Goal: Task Accomplishment & Management: Manage account settings

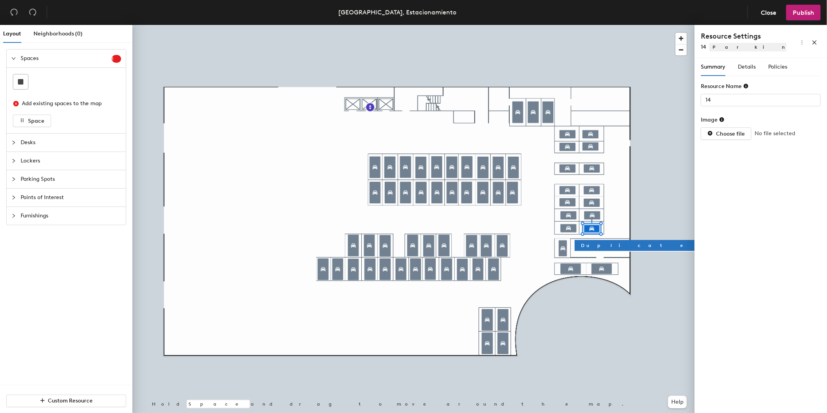
type input "12"
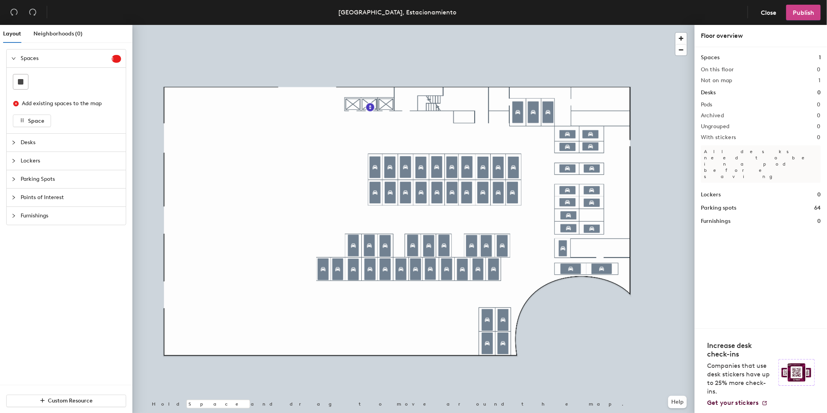
click at [810, 17] on button "Publish" at bounding box center [803, 13] width 35 height 16
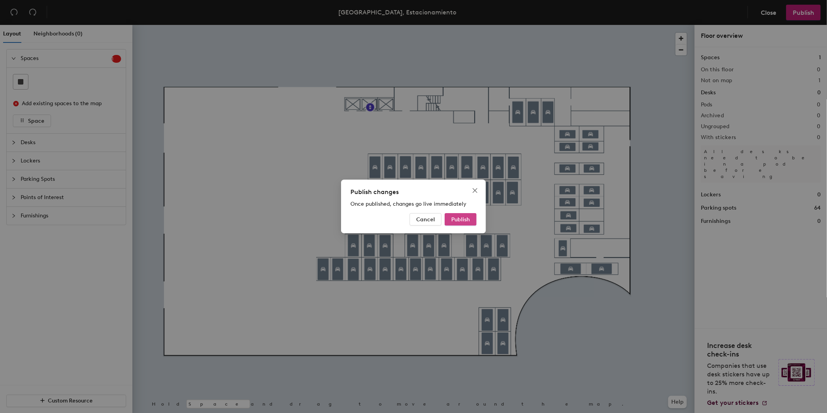
click at [457, 221] on span "Publish" at bounding box center [460, 219] width 19 height 7
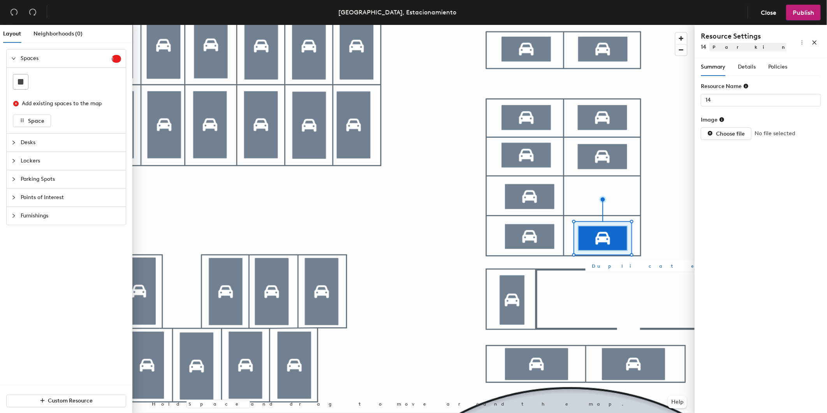
click at [615, 267] on button "Duplicate" at bounding box center [647, 265] width 124 height 11
type input "Parking spot 65"
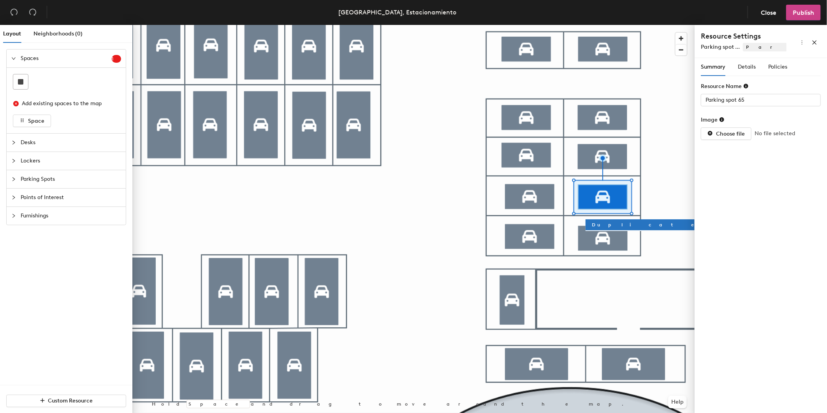
click at [803, 13] on span "Publish" at bounding box center [803, 12] width 21 height 7
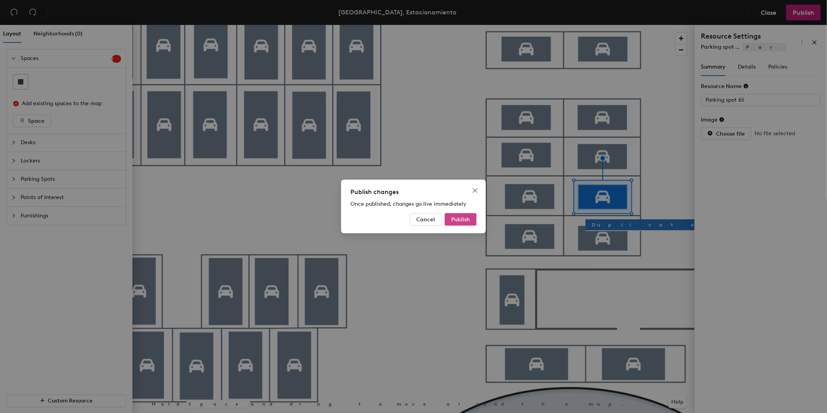
click at [452, 220] on span "Publish" at bounding box center [460, 219] width 19 height 7
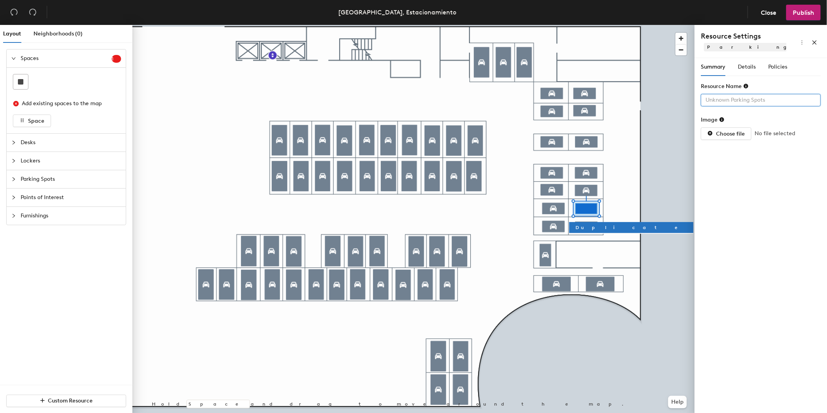
click at [744, 98] on input "text" at bounding box center [761, 100] width 120 height 12
type input "12"
click at [657, 25] on div at bounding box center [413, 25] width 562 height 0
click at [747, 68] on span "Details" at bounding box center [747, 66] width 18 height 7
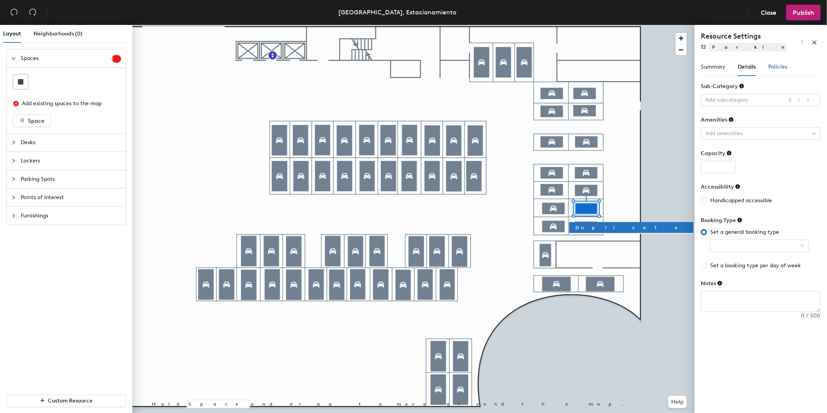
click at [773, 65] on span "Policies" at bounding box center [777, 66] width 19 height 7
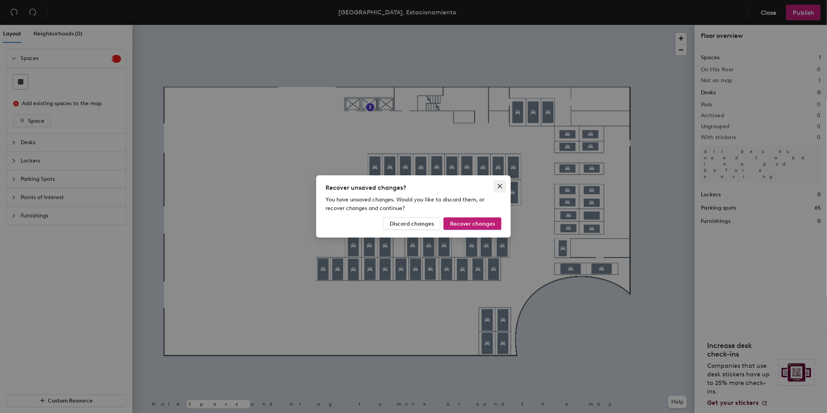
click at [497, 186] on icon "close" at bounding box center [500, 186] width 6 height 6
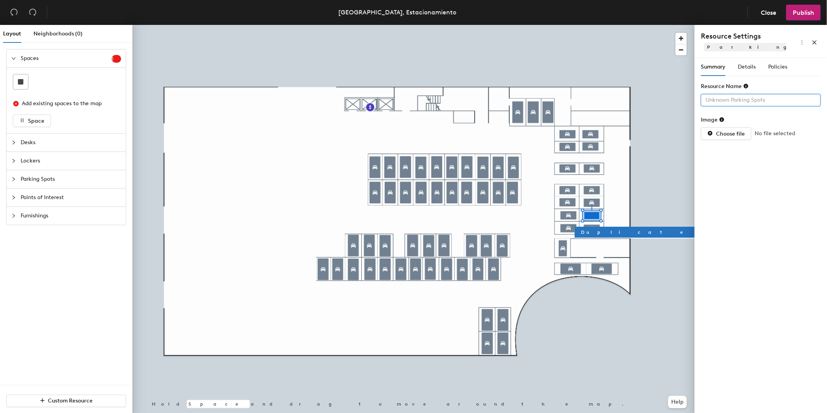
click at [748, 99] on input "text" at bounding box center [761, 100] width 120 height 12
type input "12"
click at [747, 64] on span "Details" at bounding box center [747, 66] width 18 height 7
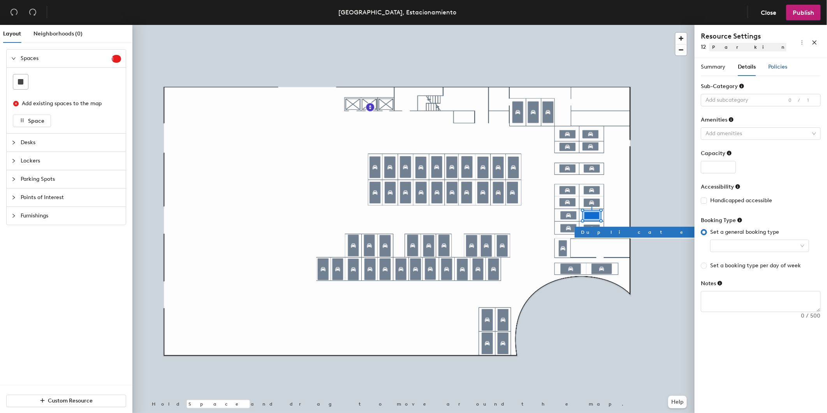
click at [777, 66] on span "Policies" at bounding box center [777, 66] width 19 height 7
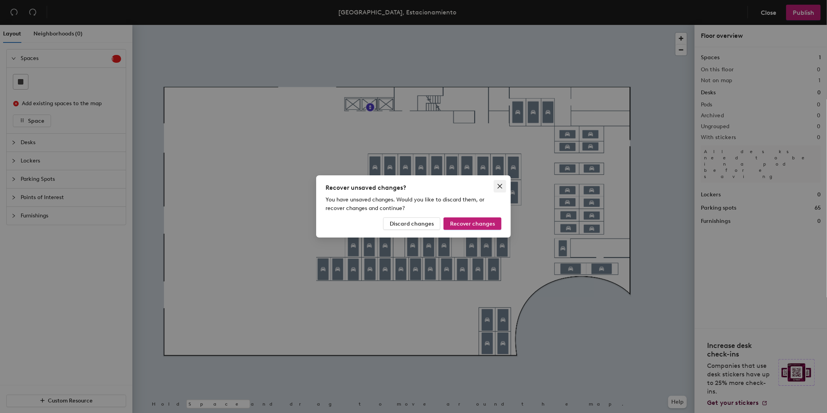
click at [499, 184] on icon "close" at bounding box center [500, 186] width 6 height 6
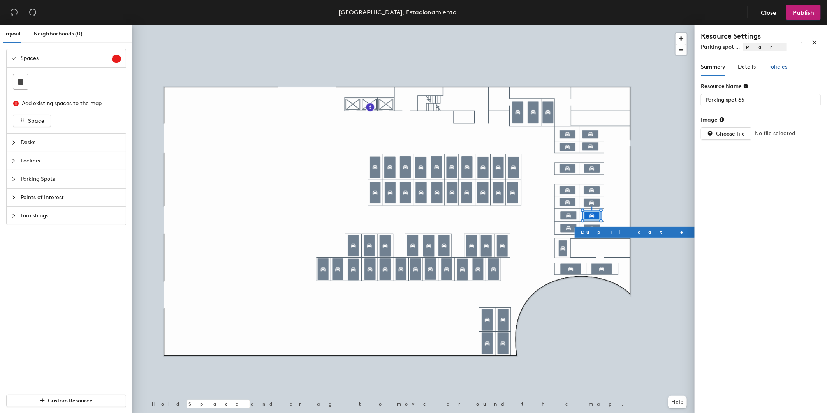
click at [779, 63] on div "Policies" at bounding box center [777, 67] width 19 height 9
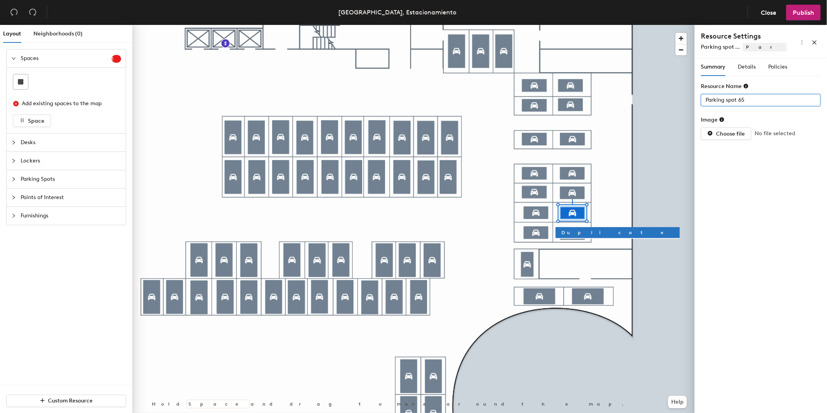
click at [668, 104] on div "Layout Neighborhoods (0) Spaces 1 Add existing spaces to the map Space Desks Lo…" at bounding box center [413, 220] width 827 height 391
type input "12"
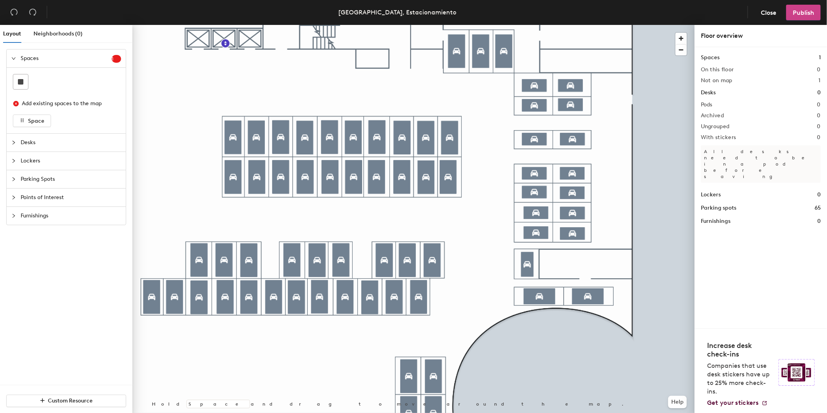
click at [807, 18] on button "Publish" at bounding box center [803, 13] width 35 height 16
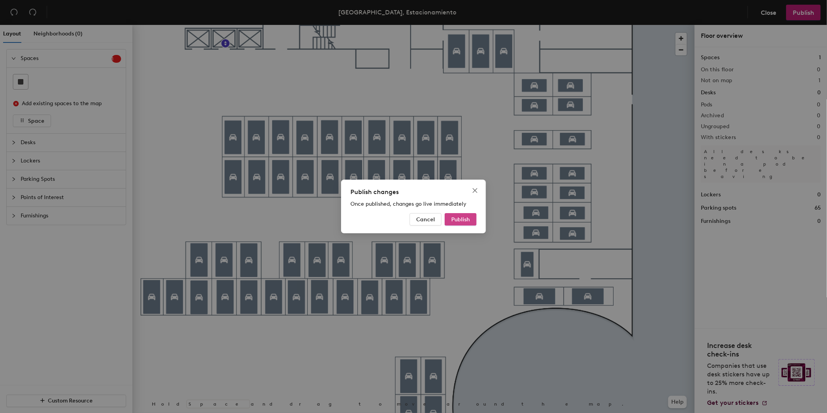
click at [463, 213] on button "Publish" at bounding box center [461, 219] width 32 height 12
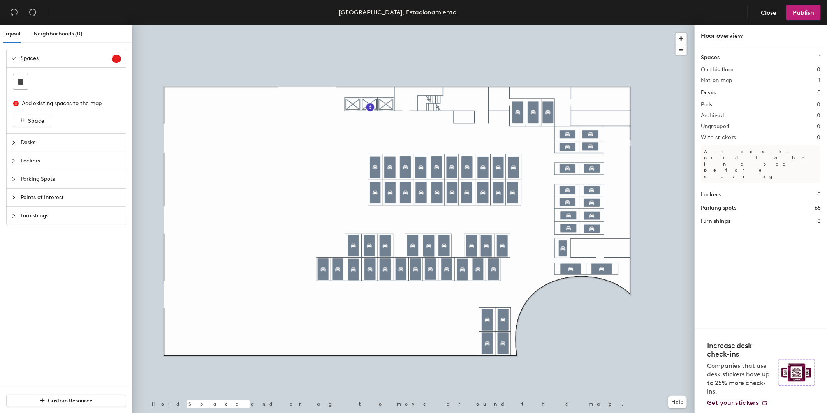
click at [589, 25] on div at bounding box center [413, 25] width 562 height 0
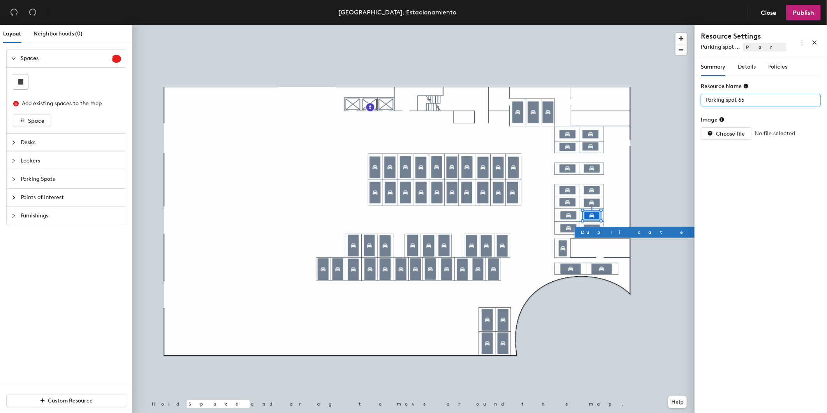
click at [679, 111] on div "Layout Neighborhoods (0) Spaces 1 Add existing spaces to the map Space Desks Lo…" at bounding box center [413, 220] width 827 height 391
type input "12"
click at [810, 16] on span "Publish" at bounding box center [803, 12] width 21 height 7
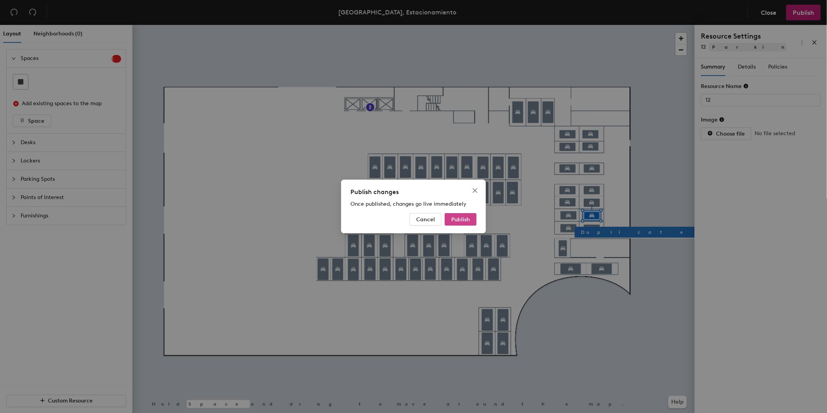
click at [459, 216] on span "Publish" at bounding box center [460, 219] width 19 height 7
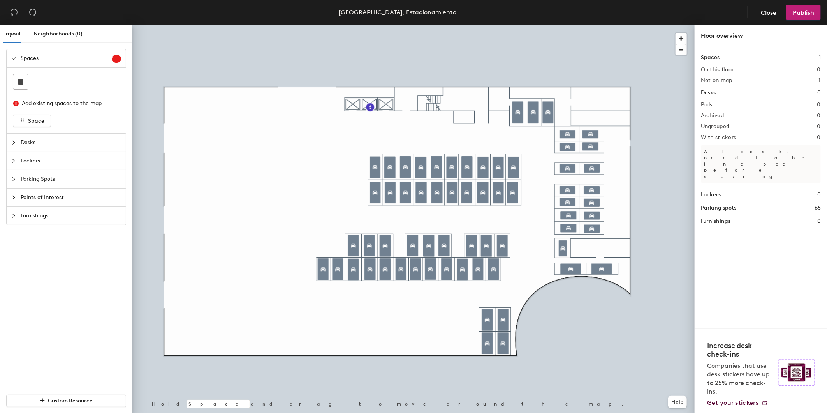
click at [585, 25] on div at bounding box center [413, 25] width 562 height 0
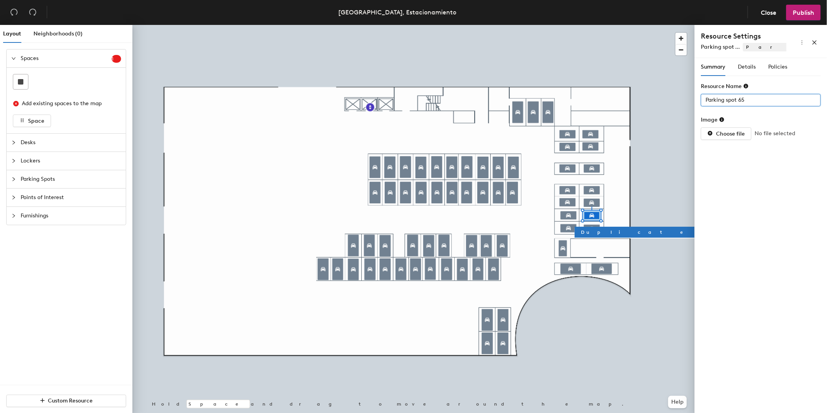
click at [619, 98] on div "Layout Neighborhoods (0) Spaces 1 Add existing spaces to the map Space Desks Lo…" at bounding box center [413, 220] width 827 height 391
type input "12"
click at [745, 84] on icon at bounding box center [746, 86] width 5 height 5
click at [771, 84] on div "Resource Name" at bounding box center [761, 88] width 120 height 12
click at [791, 51] on icon "button" at bounding box center [790, 48] width 5 height 5
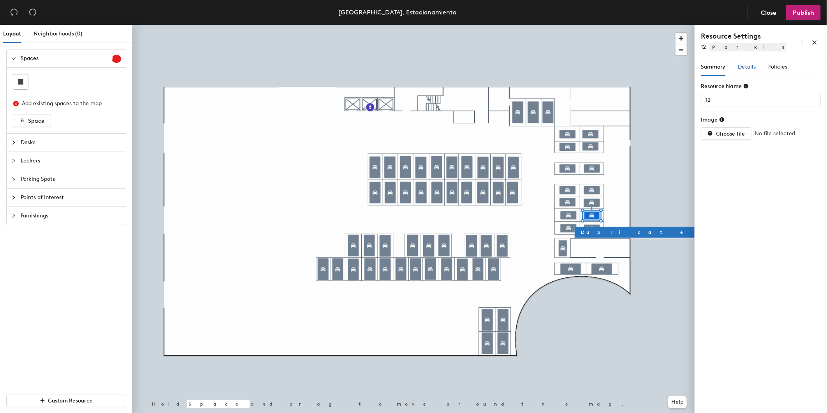
click at [738, 67] on span "Details" at bounding box center [747, 66] width 18 height 7
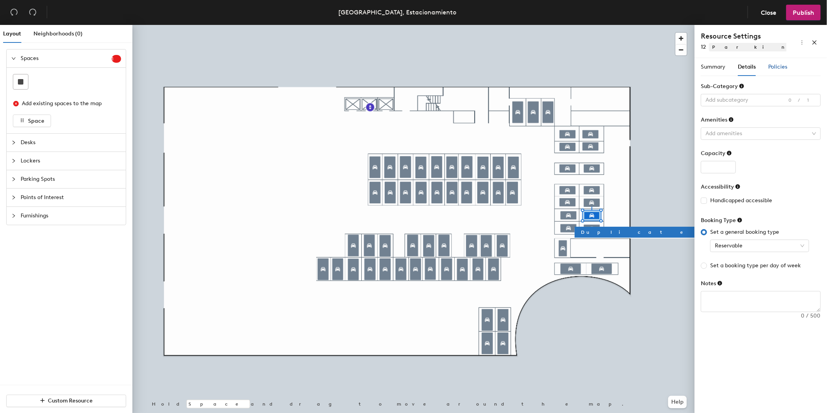
click at [781, 69] on span "Policies" at bounding box center [777, 66] width 19 height 7
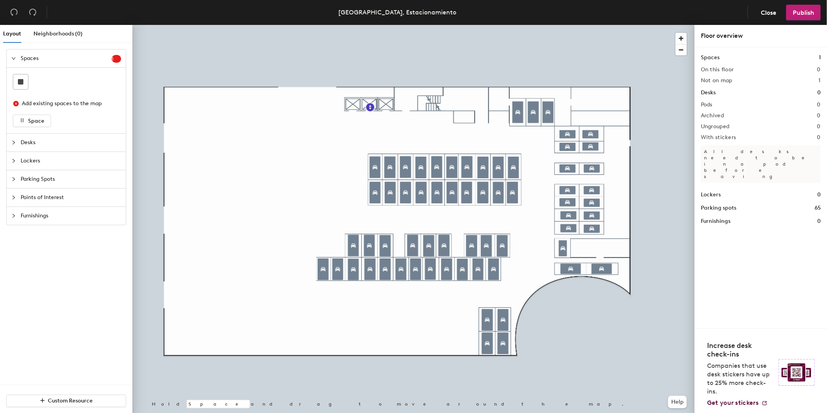
click at [16, 105] on icon "close-circle" at bounding box center [15, 103] width 5 height 5
click at [117, 60] on span "1" at bounding box center [116, 58] width 9 height 5
click at [14, 61] on div at bounding box center [15, 58] width 9 height 9
click at [30, 79] on span "Desks" at bounding box center [71, 77] width 100 height 18
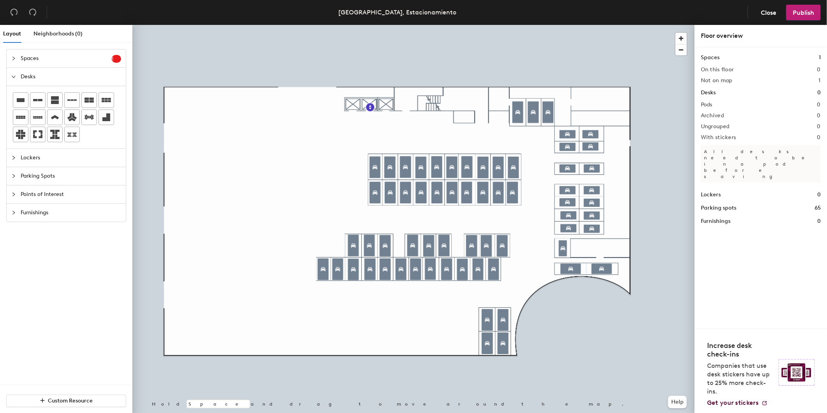
click at [30, 79] on span "Desks" at bounding box center [71, 77] width 100 height 18
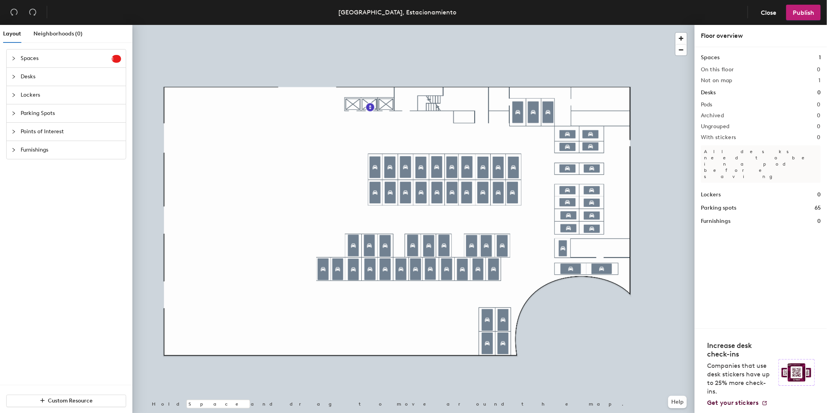
click at [37, 93] on span "Lockers" at bounding box center [71, 95] width 100 height 18
click at [49, 114] on span "Parking Spots" at bounding box center [71, 113] width 100 height 18
click at [47, 133] on span "Points of Interest" at bounding box center [71, 132] width 100 height 18
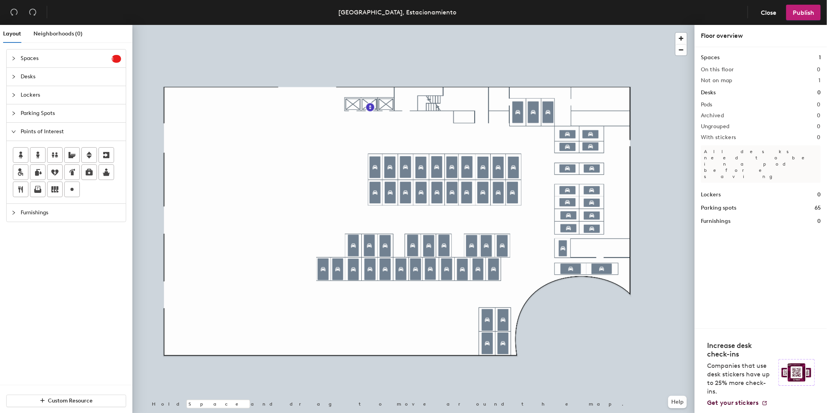
click at [19, 216] on div at bounding box center [15, 212] width 9 height 9
click at [57, 30] on div "Neighborhoods (0)" at bounding box center [57, 34] width 49 height 9
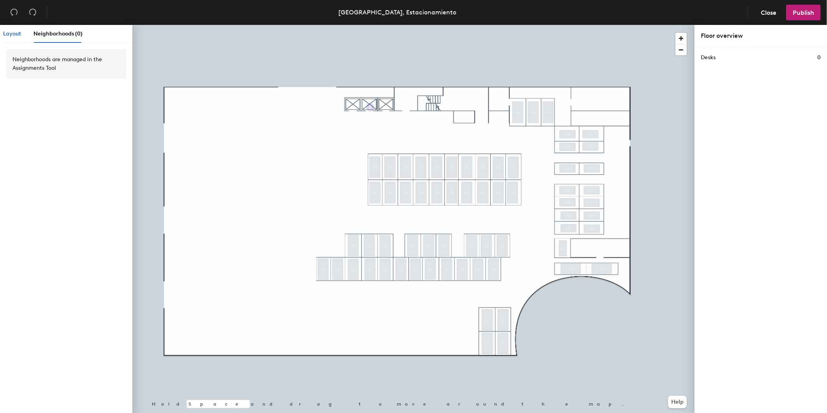
click at [9, 36] on span "Layout" at bounding box center [12, 33] width 18 height 7
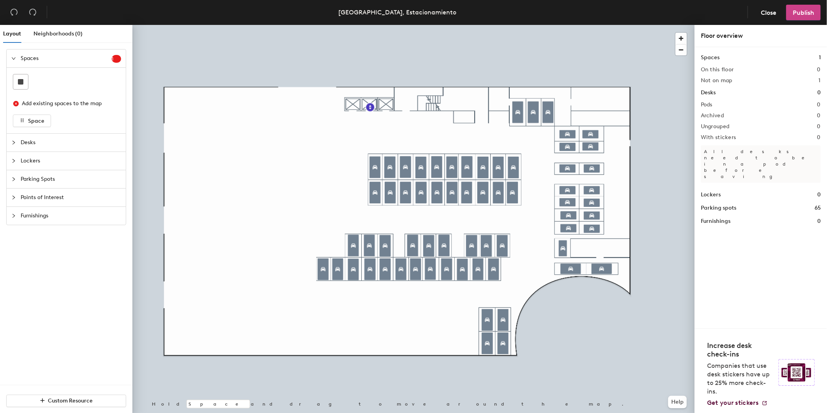
click at [798, 10] on span "Publish" at bounding box center [803, 12] width 21 height 7
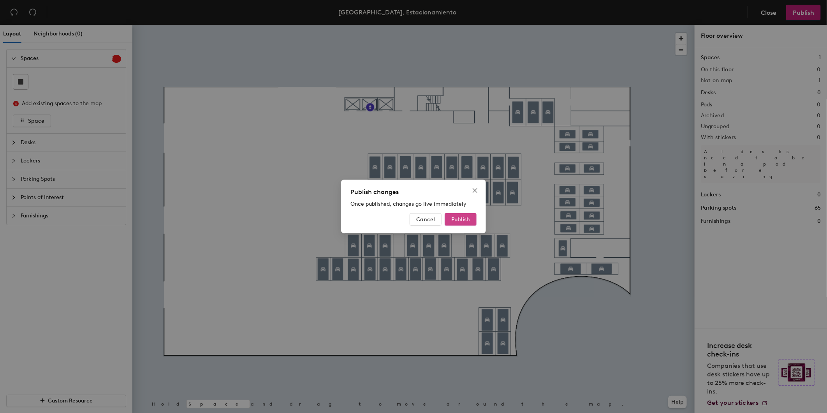
click at [457, 217] on span "Publish" at bounding box center [460, 219] width 19 height 7
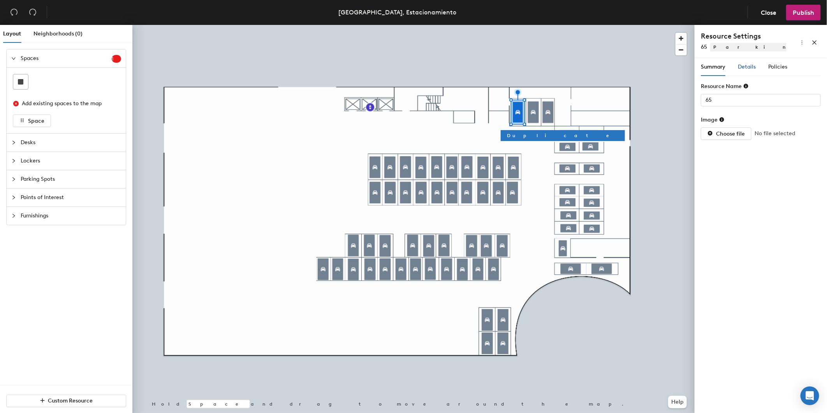
click at [752, 67] on span "Details" at bounding box center [747, 66] width 18 height 7
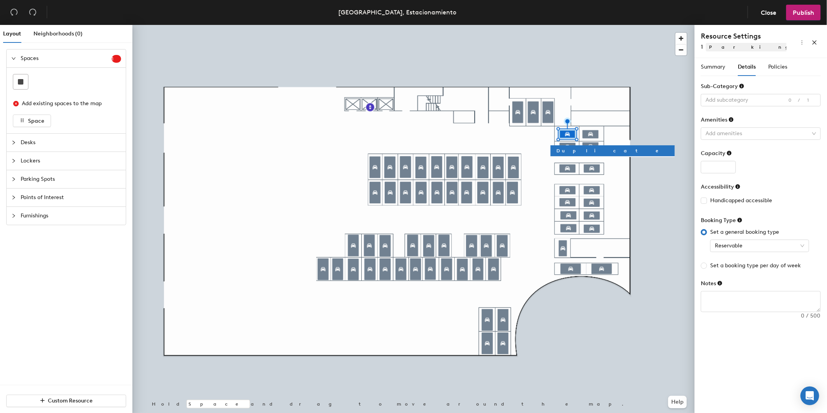
click at [799, 66] on div "Summary Details Policies" at bounding box center [761, 67] width 120 height 18
click at [783, 67] on span "Policies" at bounding box center [777, 66] width 19 height 7
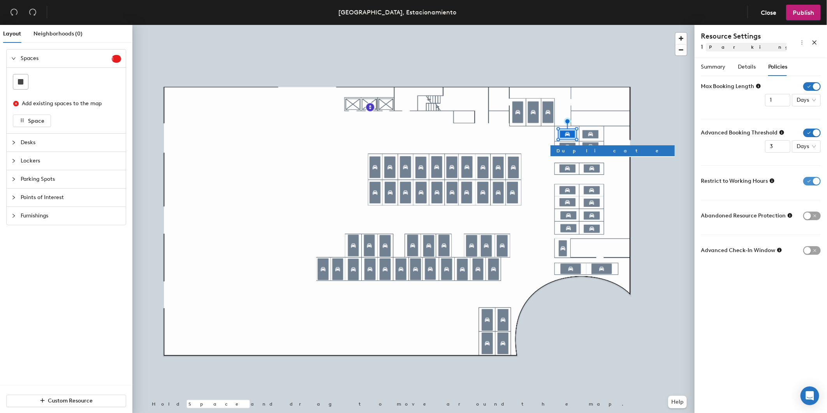
click at [809, 180] on span "button" at bounding box center [812, 181] width 18 height 9
click at [784, 145] on input "4" at bounding box center [777, 146] width 25 height 12
click at [784, 145] on input "5" at bounding box center [777, 146] width 25 height 12
click at [786, 143] on input "3" at bounding box center [777, 146] width 25 height 12
click at [784, 143] on input "4" at bounding box center [777, 146] width 25 height 12
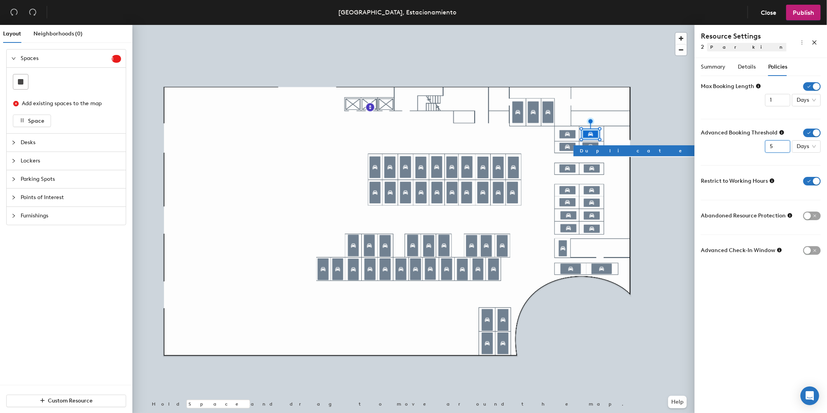
click at [784, 143] on input "5" at bounding box center [777, 146] width 25 height 12
click at [810, 182] on span "button" at bounding box center [812, 181] width 18 height 9
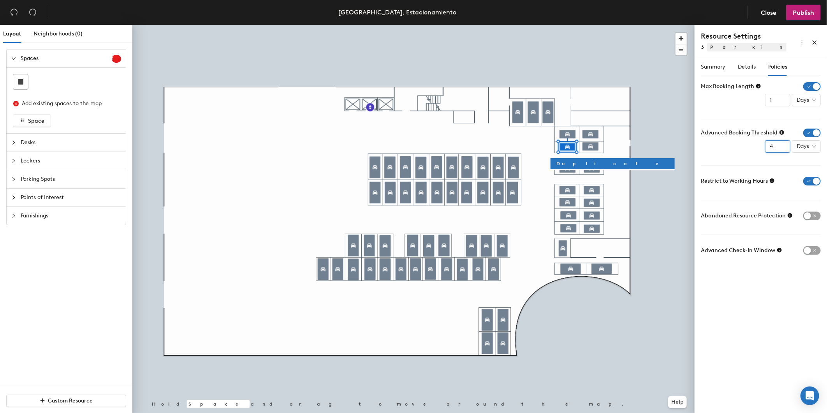
click at [783, 144] on input "4" at bounding box center [777, 146] width 25 height 12
click at [783, 144] on input "5" at bounding box center [777, 146] width 25 height 12
click at [811, 180] on span "button" at bounding box center [812, 181] width 18 height 9
click at [784, 144] on input "4" at bounding box center [777, 146] width 25 height 12
click at [784, 144] on input "5" at bounding box center [777, 146] width 25 height 12
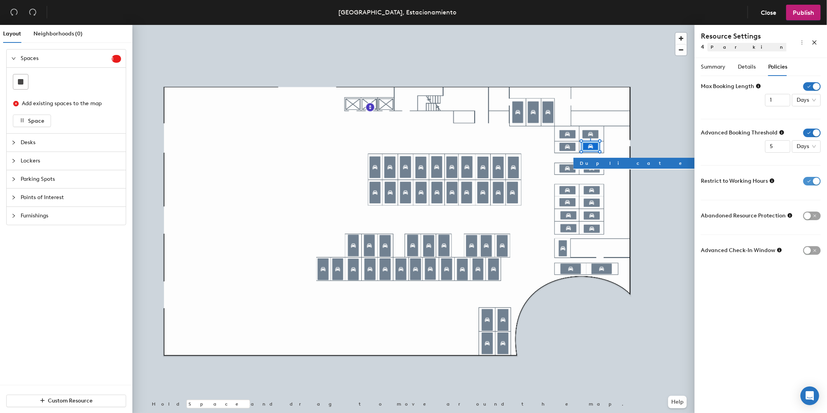
click at [817, 181] on span "button" at bounding box center [812, 181] width 18 height 9
click at [772, 181] on icon at bounding box center [772, 180] width 5 height 5
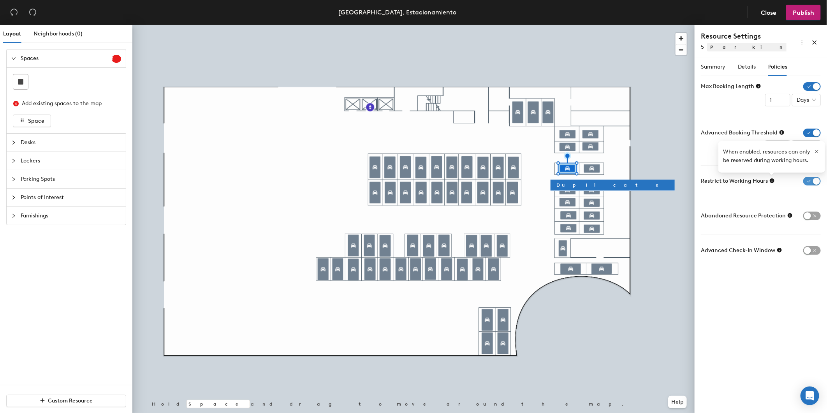
click at [810, 182] on span "button" at bounding box center [812, 181] width 18 height 9
click at [816, 149] on icon "button" at bounding box center [816, 151] width 5 height 5
click at [783, 144] on input "4" at bounding box center [777, 146] width 25 height 12
click at [783, 144] on input "5" at bounding box center [777, 146] width 25 height 12
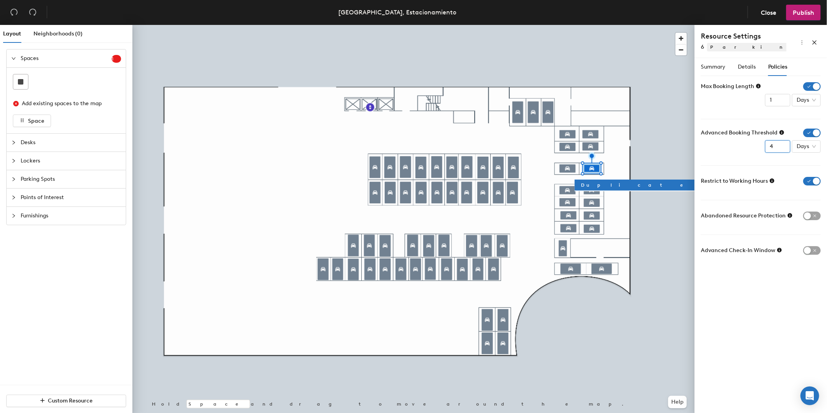
click at [784, 144] on input "4" at bounding box center [777, 146] width 25 height 12
click at [784, 144] on input "5" at bounding box center [777, 146] width 25 height 12
click at [816, 182] on span "button" at bounding box center [812, 181] width 18 height 9
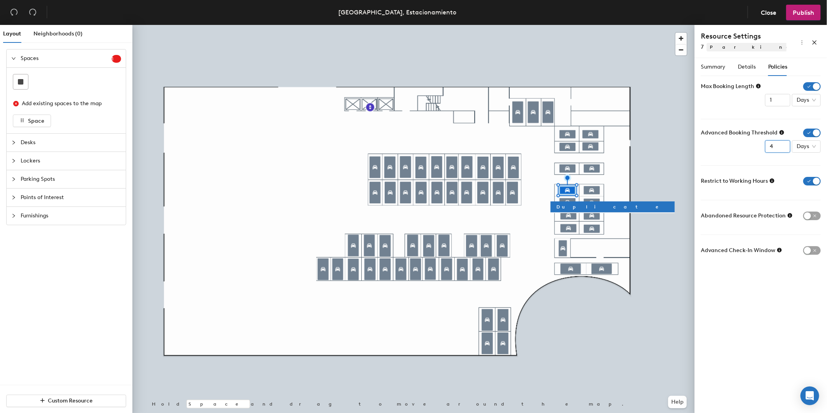
click at [784, 146] on input "4" at bounding box center [777, 146] width 25 height 12
click at [784, 146] on input "5" at bounding box center [777, 146] width 25 height 12
click at [812, 181] on span "button" at bounding box center [812, 181] width 18 height 9
click at [785, 145] on input "4" at bounding box center [777, 146] width 25 height 12
click at [785, 145] on input "5" at bounding box center [777, 146] width 25 height 12
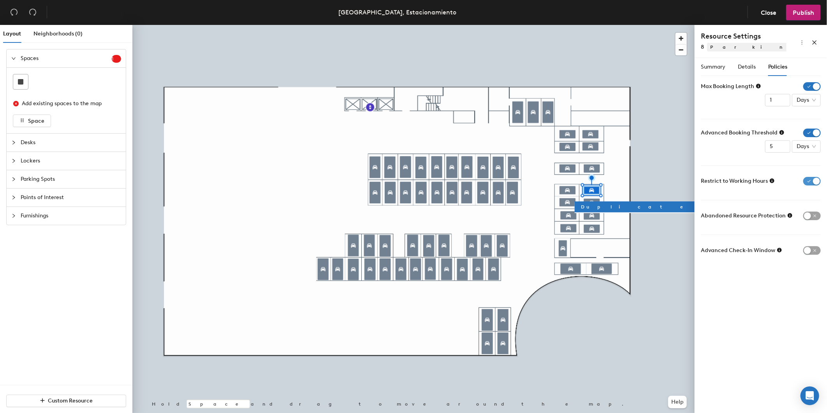
click at [807, 178] on span "button" at bounding box center [812, 181] width 18 height 9
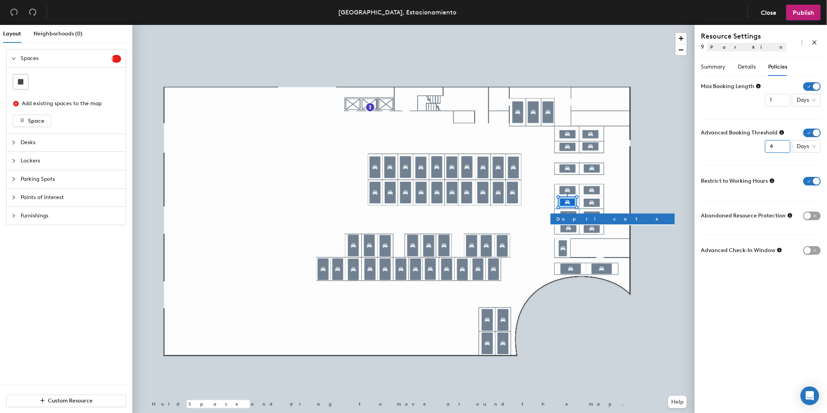
click at [781, 143] on input "4" at bounding box center [777, 146] width 25 height 12
click at [781, 142] on input "5" at bounding box center [777, 146] width 25 height 12
click at [816, 181] on span "button" at bounding box center [812, 181] width 18 height 9
click at [784, 145] on input "4" at bounding box center [777, 146] width 25 height 12
click at [784, 144] on input "5" at bounding box center [777, 146] width 25 height 12
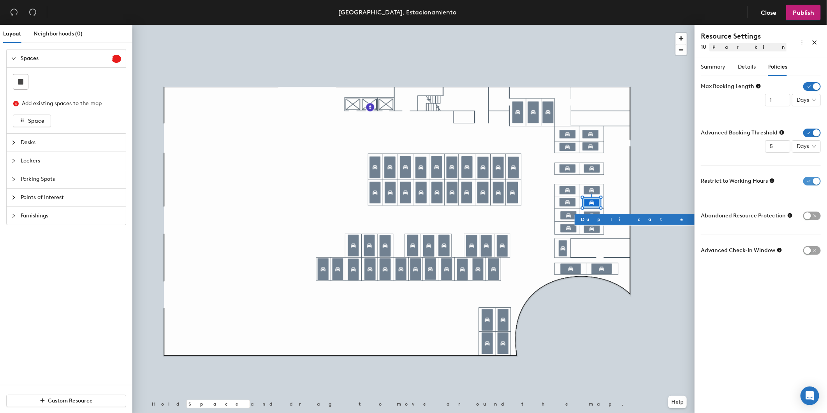
click at [814, 181] on span "button" at bounding box center [812, 181] width 18 height 9
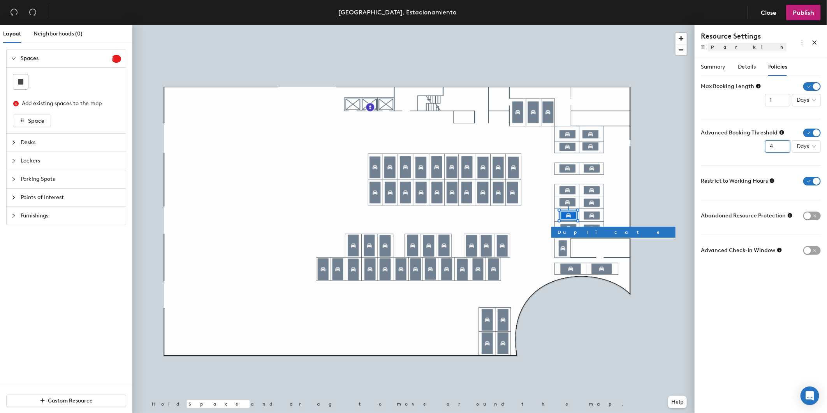
click at [782, 144] on input "4" at bounding box center [777, 146] width 25 height 12
click at [782, 144] on input "5" at bounding box center [777, 146] width 25 height 12
click at [813, 181] on span "button" at bounding box center [812, 181] width 18 height 9
click at [784, 146] on input "4" at bounding box center [777, 146] width 25 height 12
click at [784, 146] on input "5" at bounding box center [777, 146] width 25 height 12
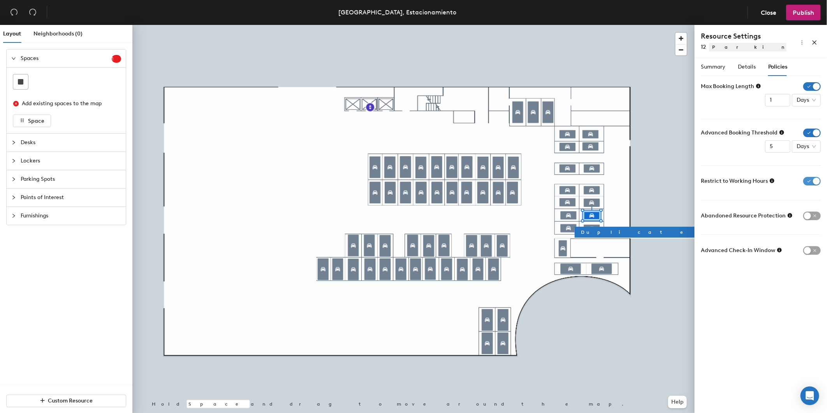
click at [812, 181] on span "button" at bounding box center [812, 181] width 18 height 9
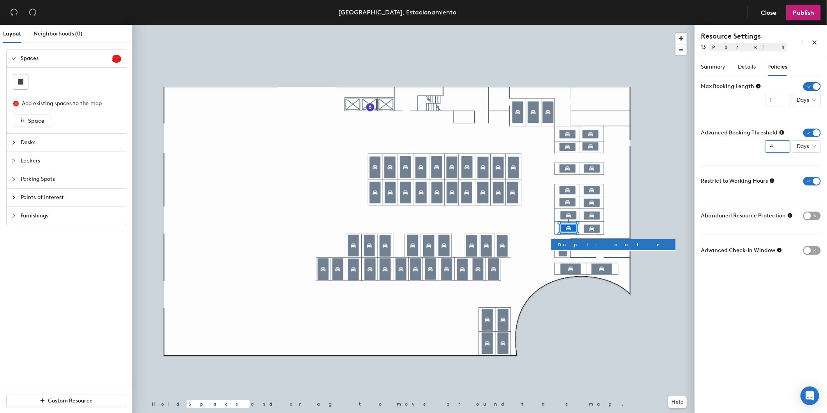
click at [784, 145] on input "4" at bounding box center [777, 146] width 25 height 12
click at [784, 145] on input "5" at bounding box center [777, 146] width 25 height 12
click at [809, 180] on span "button" at bounding box center [812, 181] width 18 height 9
click at [782, 145] on input "4" at bounding box center [777, 146] width 25 height 12
click at [782, 145] on input "5" at bounding box center [777, 146] width 25 height 12
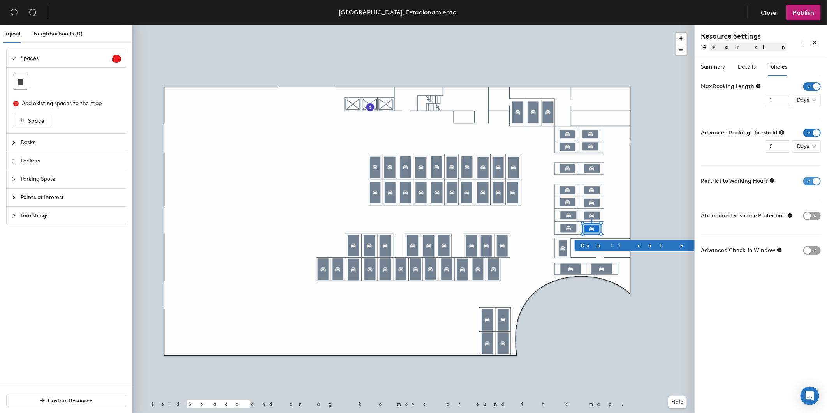
click at [809, 178] on span "button" at bounding box center [812, 181] width 18 height 9
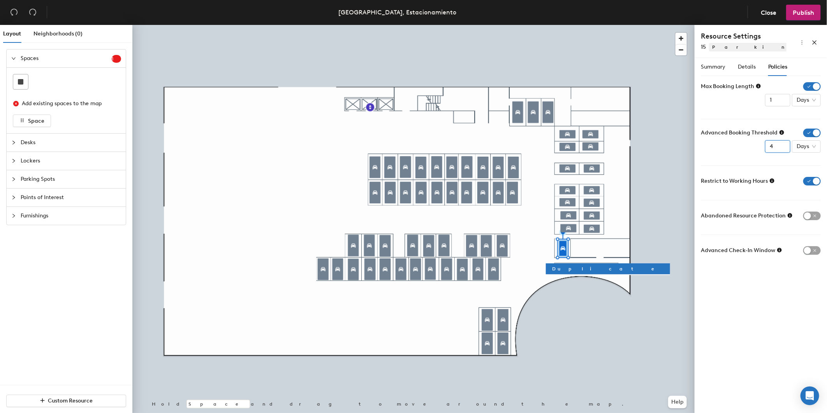
click at [783, 144] on input "4" at bounding box center [777, 146] width 25 height 12
type input "5"
click at [783, 144] on input "5" at bounding box center [777, 146] width 25 height 12
click at [808, 180] on span "button" at bounding box center [812, 181] width 18 height 9
click at [599, 25] on div at bounding box center [413, 25] width 562 height 0
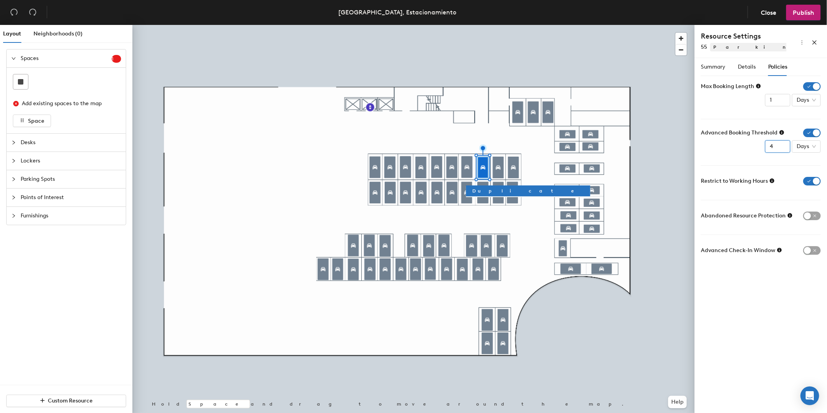
click at [782, 144] on input "4" at bounding box center [777, 146] width 25 height 12
type input "5"
click at [782, 144] on input "5" at bounding box center [777, 146] width 25 height 12
click at [810, 182] on span "button" at bounding box center [812, 181] width 18 height 9
type input "5"
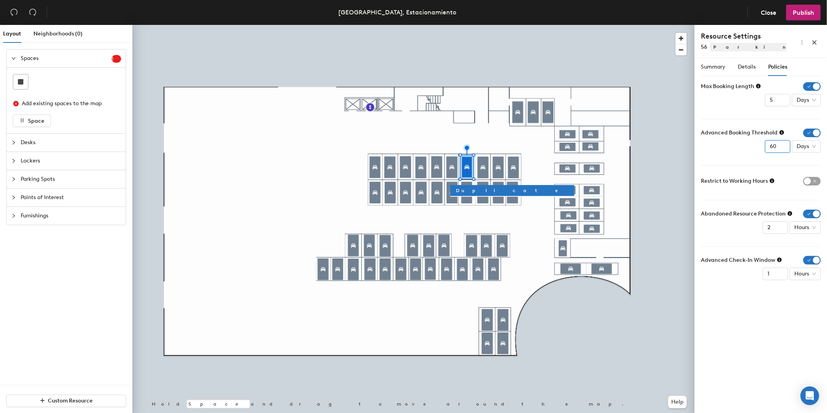
drag, startPoint x: 775, startPoint y: 148, endPoint x: 728, endPoint y: 147, distance: 47.1
click at [728, 147] on div "Advanced Booking Threshold 60 Days" at bounding box center [761, 140] width 120 height 24
type input "5"
click at [817, 210] on span "button" at bounding box center [812, 213] width 18 height 9
click at [814, 247] on span "button" at bounding box center [812, 248] width 18 height 9
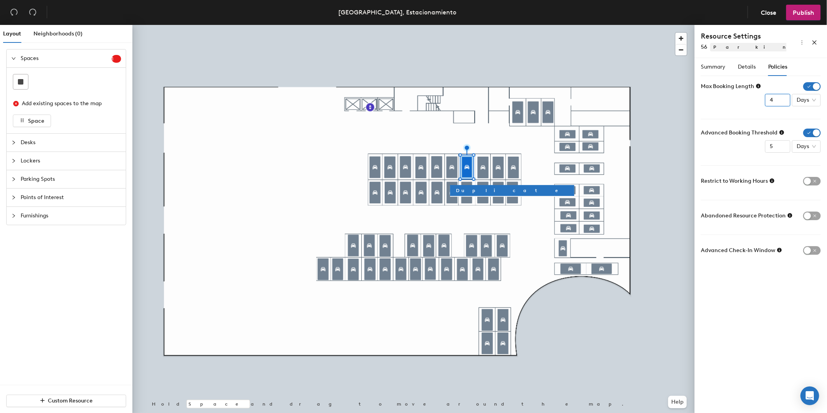
click at [782, 103] on input "4" at bounding box center [777, 100] width 25 height 12
type input "3"
click at [782, 103] on input "3" at bounding box center [777, 100] width 25 height 12
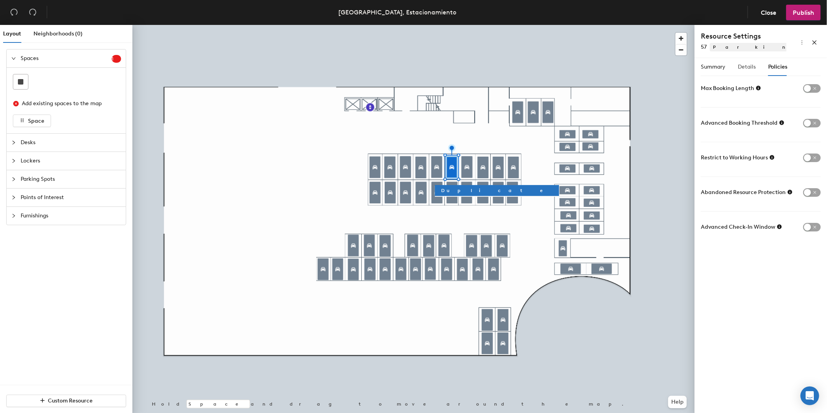
click at [751, 71] on div "Details" at bounding box center [747, 67] width 18 height 18
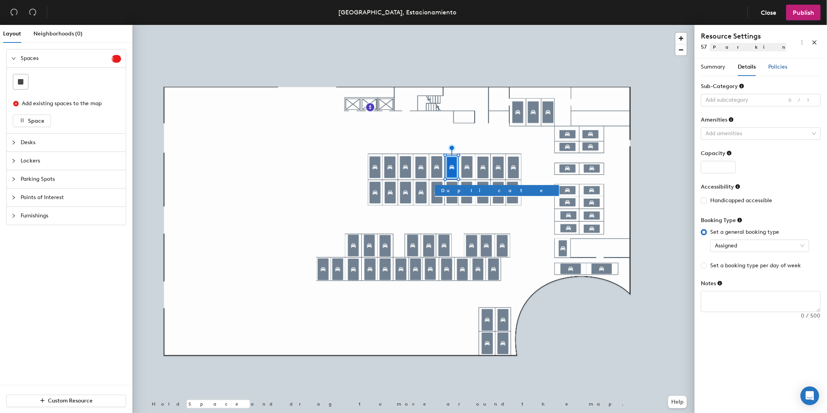
click at [769, 69] on span "Policies" at bounding box center [777, 66] width 19 height 7
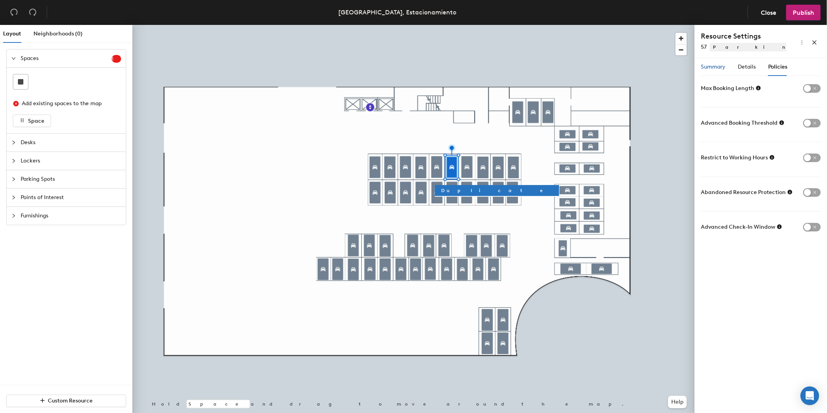
click at [719, 70] on span "Summary" at bounding box center [713, 66] width 25 height 7
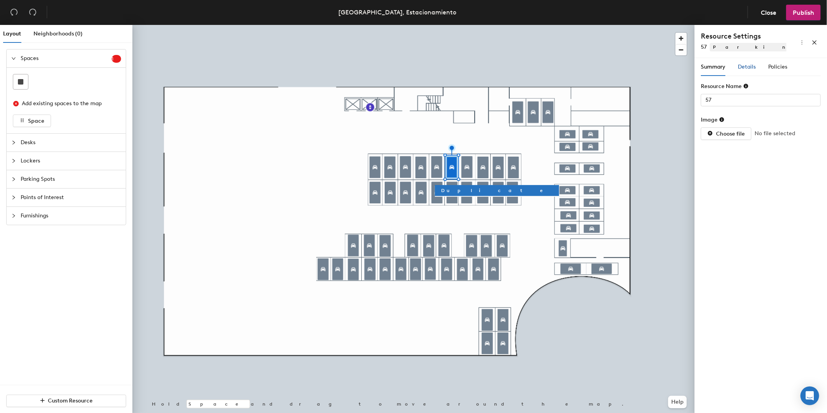
click at [745, 68] on span "Details" at bounding box center [747, 66] width 18 height 7
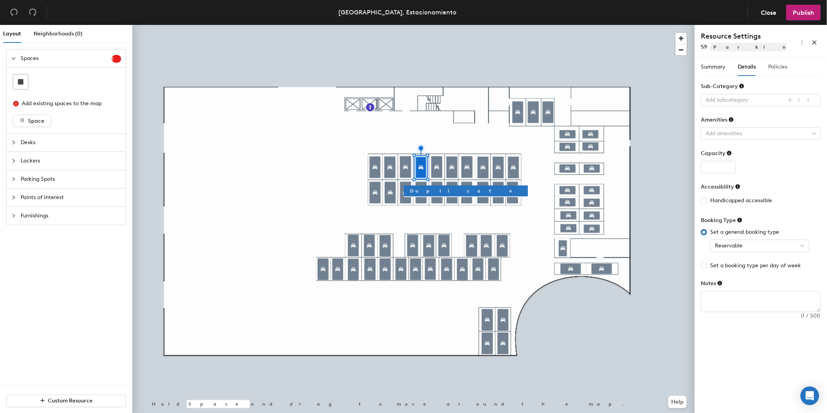
click at [781, 61] on div "Policies" at bounding box center [777, 67] width 19 height 18
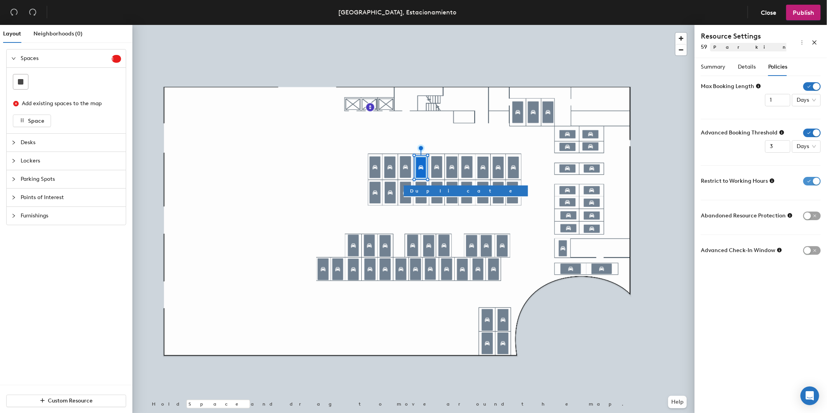
click at [818, 178] on span "button" at bounding box center [812, 181] width 18 height 9
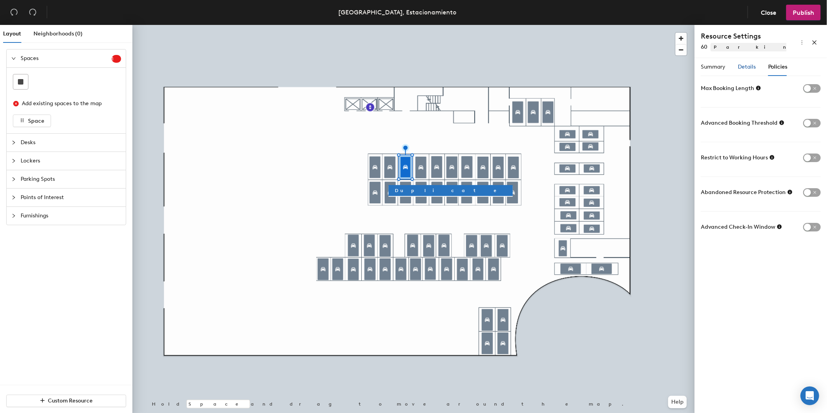
click at [752, 68] on span "Details" at bounding box center [747, 66] width 18 height 7
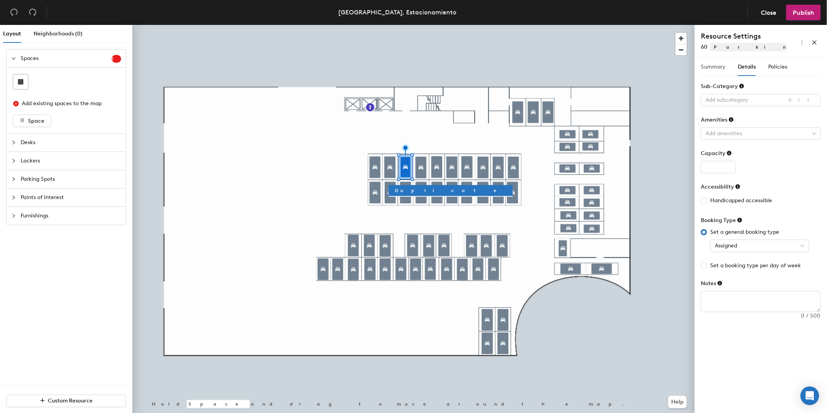
click at [389, 25] on div at bounding box center [413, 25] width 562 height 0
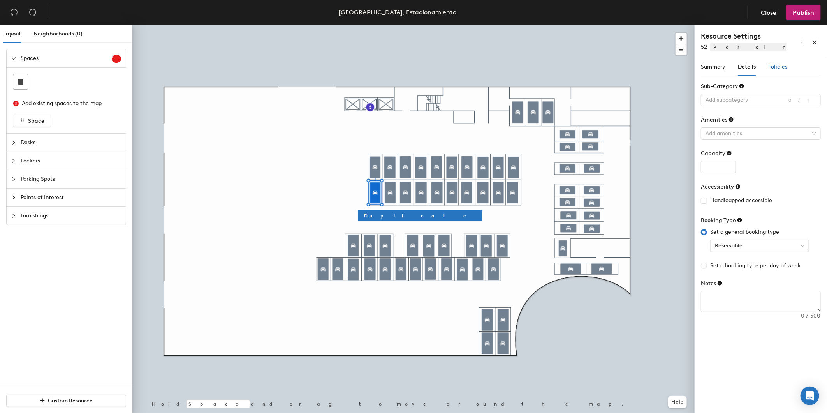
click at [784, 68] on span "Policies" at bounding box center [777, 66] width 19 height 7
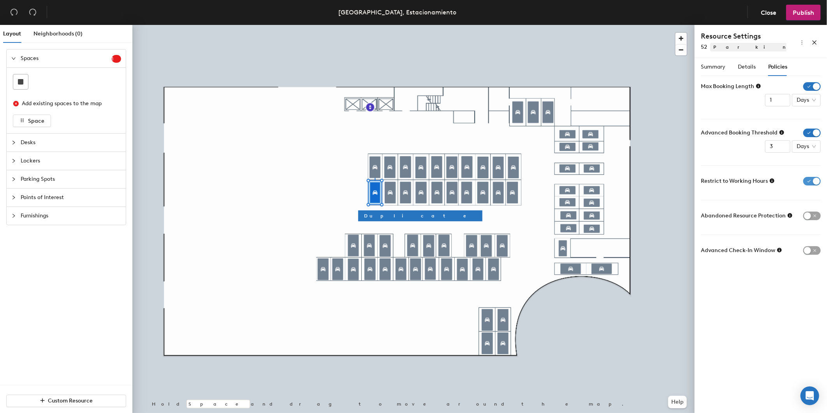
click at [814, 178] on span "button" at bounding box center [812, 181] width 18 height 9
click at [784, 144] on input "4" at bounding box center [777, 146] width 25 height 12
type input "5"
click at [784, 144] on input "5" at bounding box center [777, 146] width 25 height 12
radio input "false"
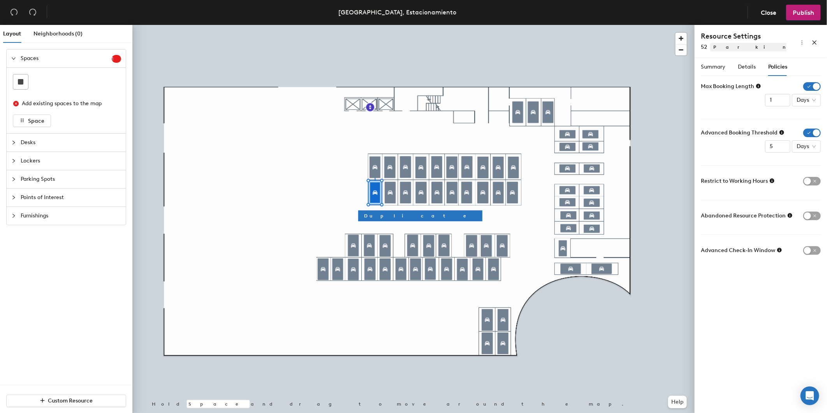
radio input "true"
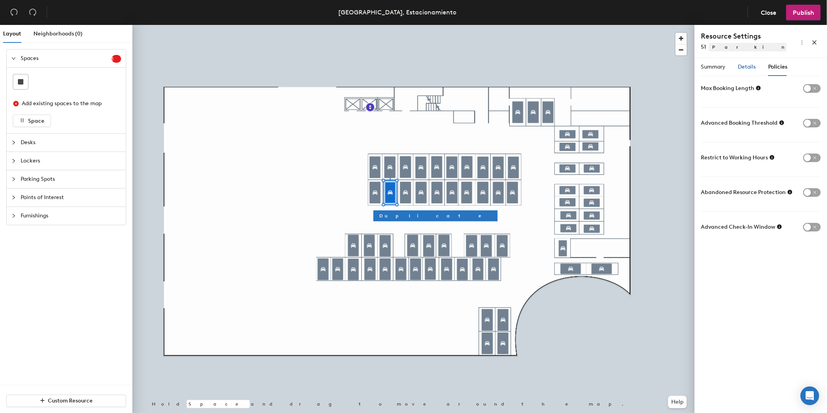
click at [749, 67] on span "Details" at bounding box center [747, 66] width 18 height 7
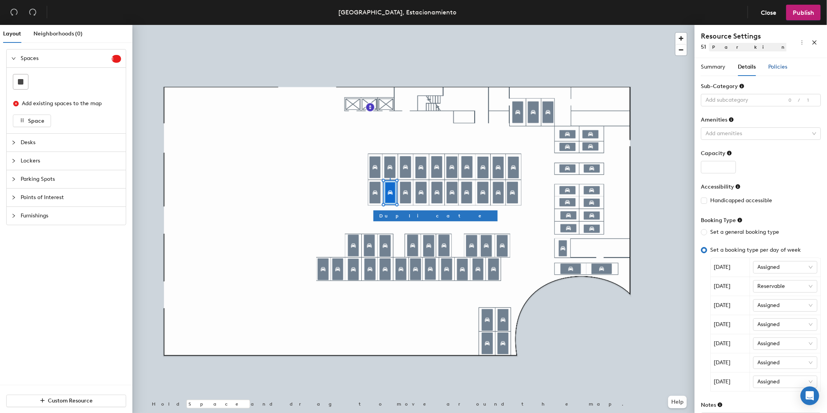
click at [787, 71] on div "Policies" at bounding box center [777, 67] width 19 height 9
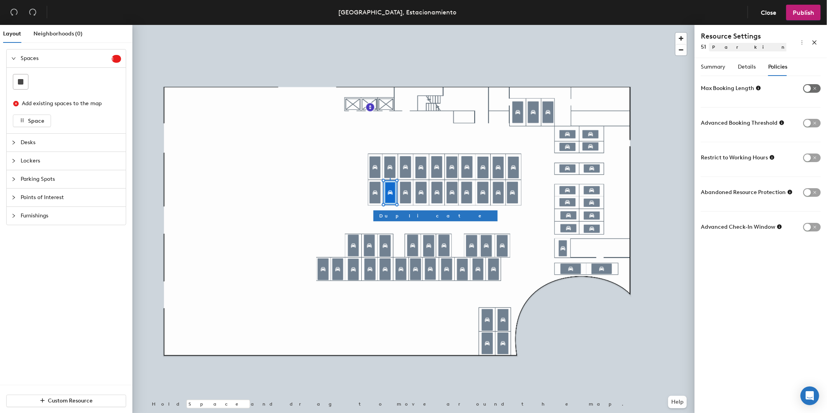
click at [812, 90] on span "button" at bounding box center [812, 88] width 18 height 9
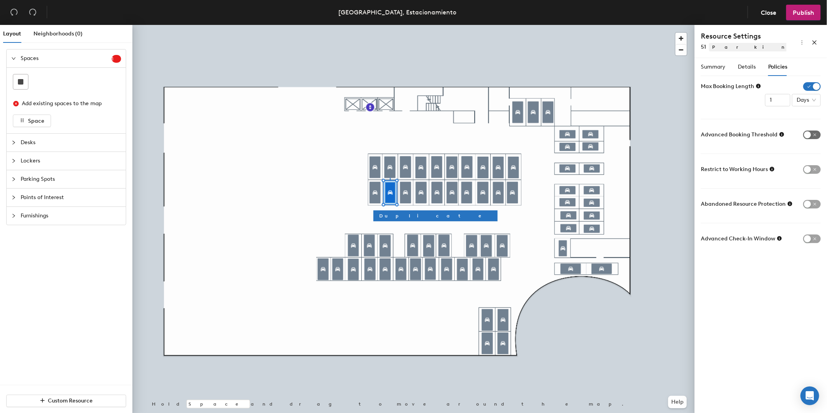
click at [814, 133] on span "button" at bounding box center [812, 134] width 18 height 9
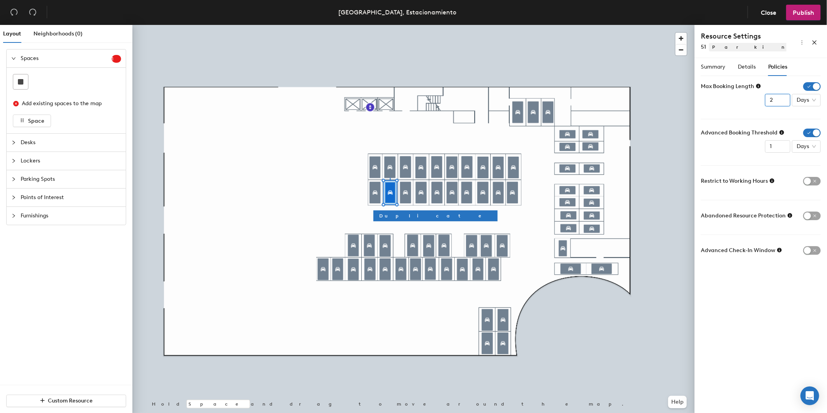
click at [784, 98] on input "2" at bounding box center [777, 100] width 25 height 12
click at [784, 98] on input "3" at bounding box center [777, 100] width 25 height 12
click at [784, 98] on input "4" at bounding box center [777, 100] width 25 height 12
type input "3"
click at [783, 102] on input "3" at bounding box center [777, 100] width 25 height 12
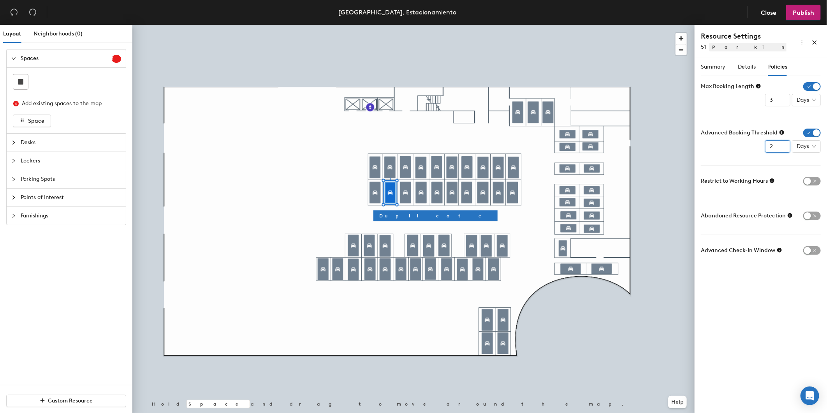
click at [785, 144] on input "2" at bounding box center [777, 146] width 25 height 12
click at [785, 144] on input "3" at bounding box center [777, 146] width 25 height 12
click at [785, 144] on input "4" at bounding box center [777, 146] width 25 height 12
type input "5"
click at [785, 144] on input "5" at bounding box center [777, 146] width 25 height 12
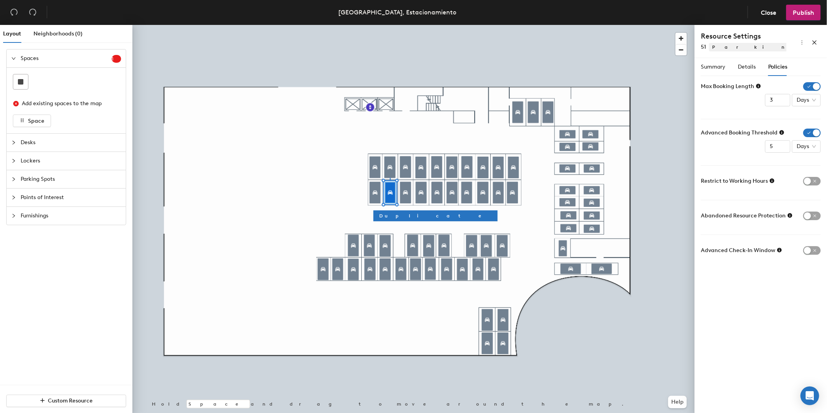
click at [758, 88] on icon at bounding box center [758, 85] width 5 height 5
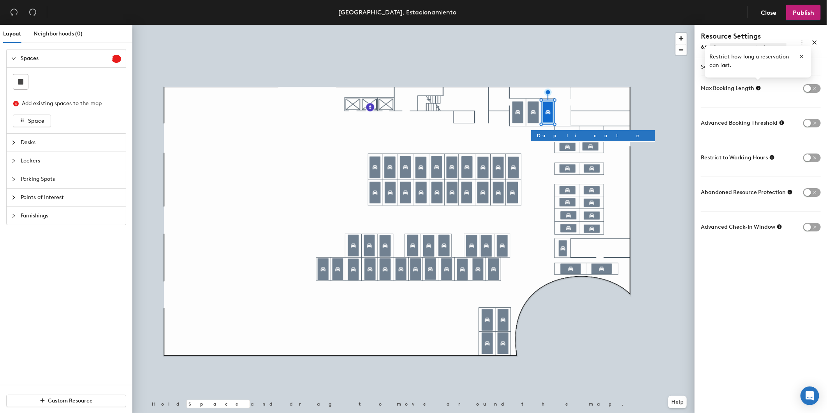
click at [589, 25] on div at bounding box center [413, 25] width 562 height 0
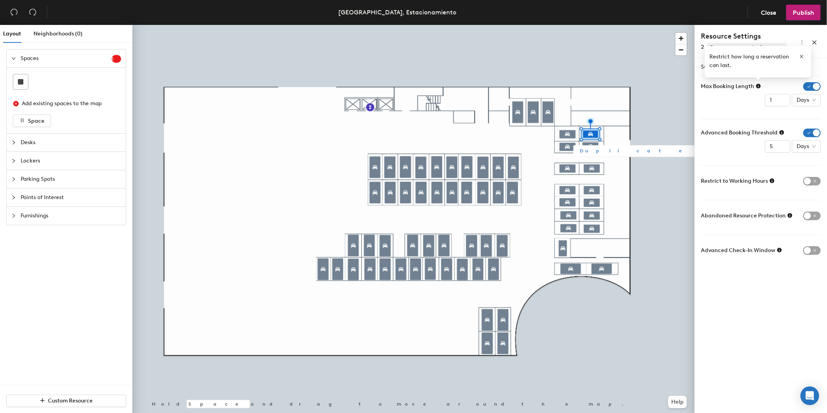
click at [568, 25] on div at bounding box center [413, 25] width 562 height 0
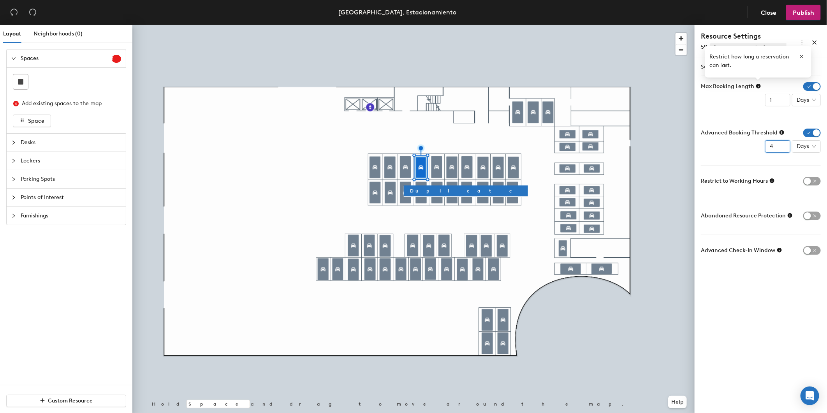
click at [784, 143] on input "4" at bounding box center [777, 146] width 25 height 12
type input "5"
click at [784, 143] on input "5" at bounding box center [777, 146] width 25 height 12
click at [781, 133] on icon at bounding box center [781, 132] width 5 height 5
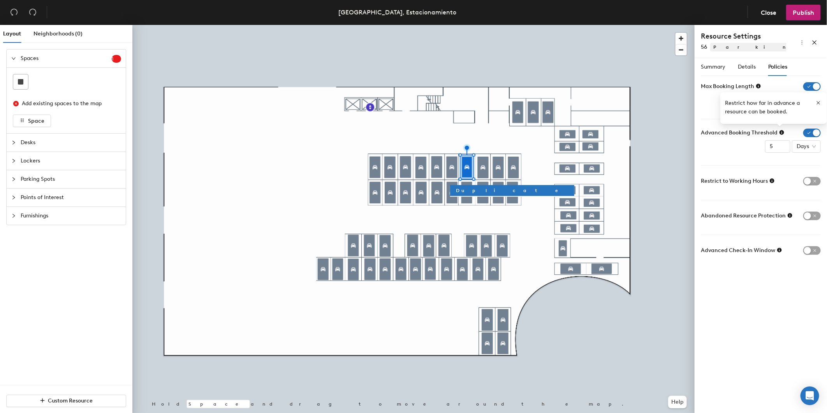
click at [738, 152] on div "Advanced Booking Threshold 5 Days" at bounding box center [761, 140] width 120 height 24
click at [781, 145] on input "6" at bounding box center [777, 146] width 25 height 12
click at [781, 145] on input "7" at bounding box center [777, 146] width 25 height 12
click at [782, 148] on input "6" at bounding box center [777, 146] width 25 height 12
click at [782, 148] on input "5" at bounding box center [777, 146] width 25 height 12
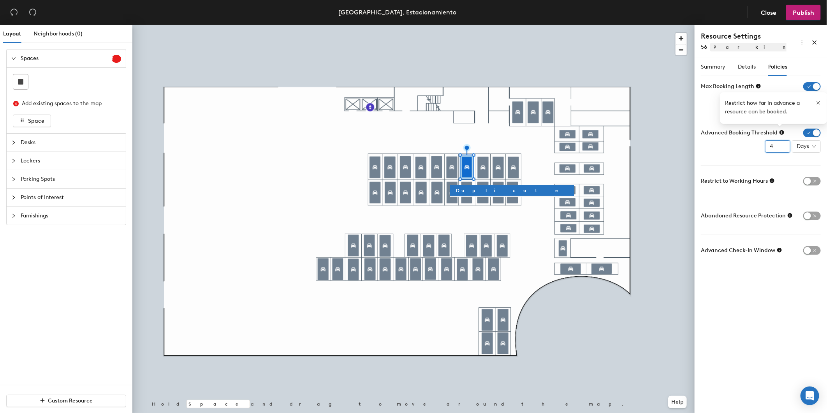
click at [782, 148] on input "4" at bounding box center [777, 146] width 25 height 12
type input "3"
click at [782, 148] on input "3" at bounding box center [777, 146] width 25 height 12
click at [705, 160] on form "Max Booking Length 3 Days Advanced Booking Threshold 3 Days Restrict to Working…" at bounding box center [761, 169] width 120 height 174
click at [816, 101] on icon "button" at bounding box center [818, 102] width 5 height 5
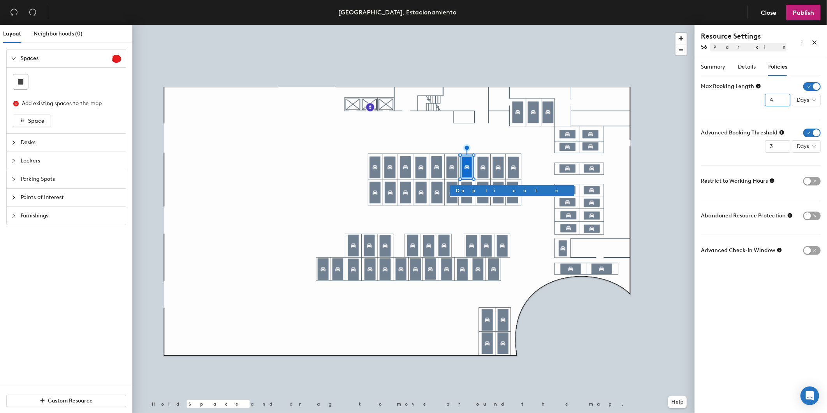
click at [781, 97] on input "4" at bounding box center [777, 100] width 25 height 12
click at [781, 97] on input "5" at bounding box center [777, 100] width 25 height 12
click at [758, 86] on icon at bounding box center [758, 86] width 5 height 5
click at [743, 107] on form "Max Booking Length 5 Days Advanced Booking Threshold 3 Days Restrict to Working…" at bounding box center [761, 169] width 120 height 174
click at [802, 57] on icon "button" at bounding box center [801, 56] width 5 height 5
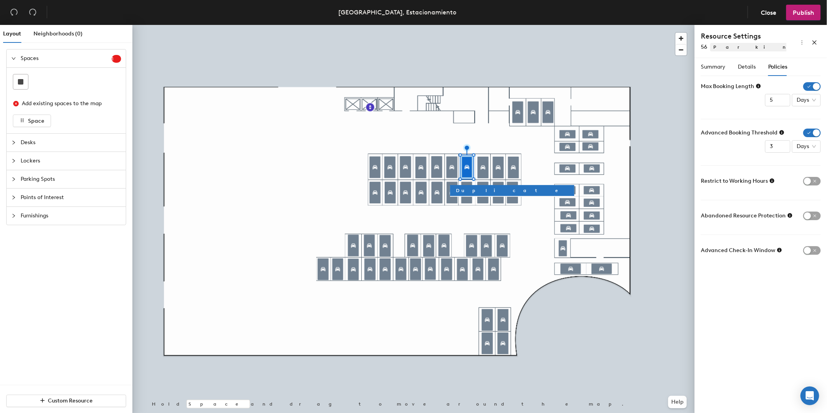
click at [758, 84] on icon at bounding box center [758, 86] width 5 height 5
click at [733, 118] on form "Max Booking Length 5 Days Advanced Booking Threshold 3 Days Restrict to Working…" at bounding box center [761, 169] width 120 height 174
click at [781, 132] on icon at bounding box center [781, 132] width 5 height 5
click at [752, 184] on span "Restrict to Working Hours" at bounding box center [734, 181] width 67 height 9
click at [769, 182] on icon at bounding box center [771, 180] width 5 height 5
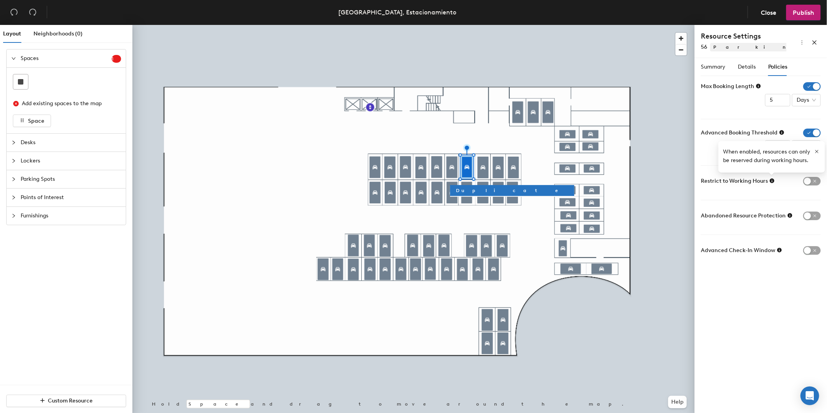
click at [726, 195] on form "Max Booking Length 5 Days Advanced Booking Threshold 3 Days Restrict to Working…" at bounding box center [761, 169] width 120 height 174
click at [376, 25] on div at bounding box center [413, 25] width 562 height 0
type input "1"
type input "5"
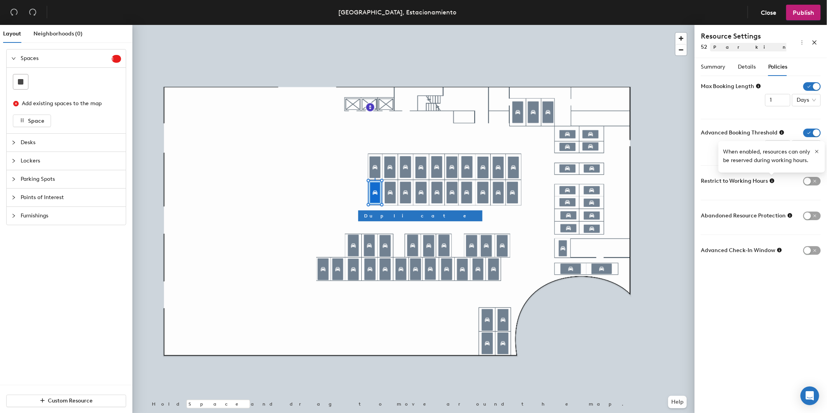
type input "3"
click at [410, 25] on div at bounding box center [413, 25] width 562 height 0
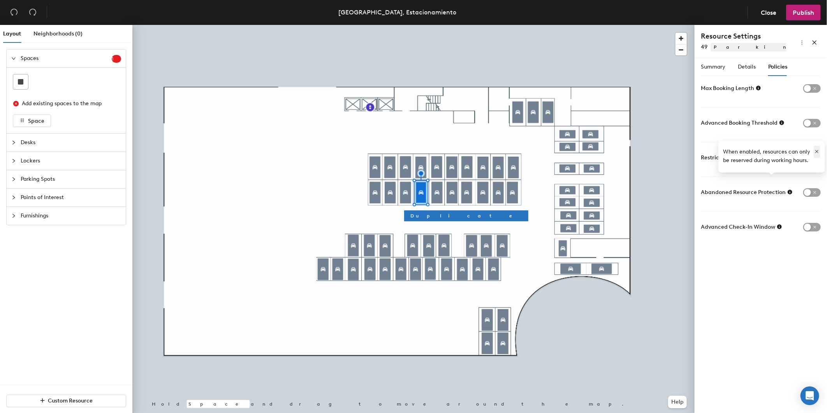
click at [818, 151] on icon "button" at bounding box center [816, 151] width 5 height 5
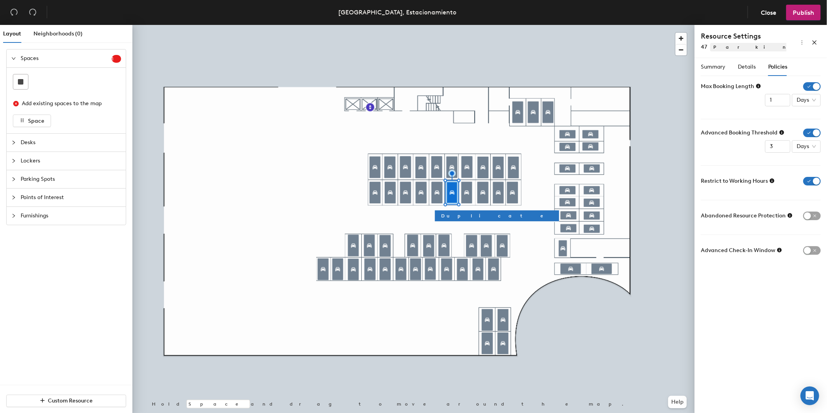
click at [780, 133] on icon at bounding box center [781, 132] width 5 height 5
click at [758, 88] on icon at bounding box center [758, 86] width 5 height 5
click at [805, 100] on span "Days" at bounding box center [805, 100] width 19 height 12
click at [733, 107] on form "Max Booking Length 1 Days Advanced Booking Threshold 3 Days Restrict to Working…" at bounding box center [761, 169] width 120 height 174
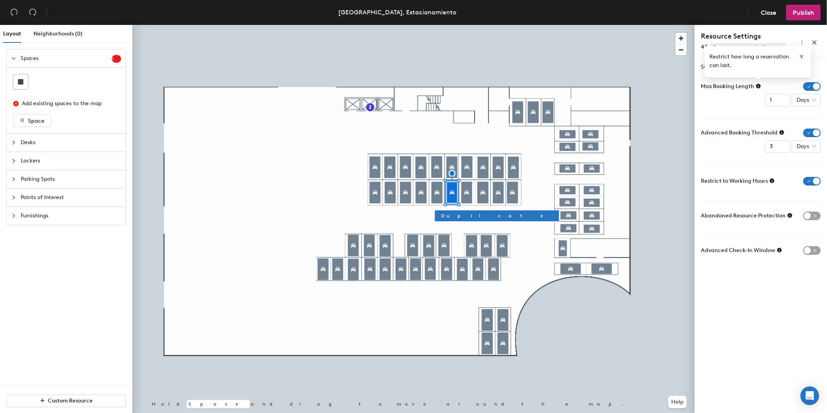
click at [771, 181] on icon at bounding box center [772, 180] width 5 height 5
click at [814, 181] on span "button" at bounding box center [812, 181] width 18 height 9
click at [757, 86] on icon at bounding box center [758, 86] width 5 height 5
click at [748, 98] on div "Max Booking Length 1 Days" at bounding box center [761, 94] width 120 height 24
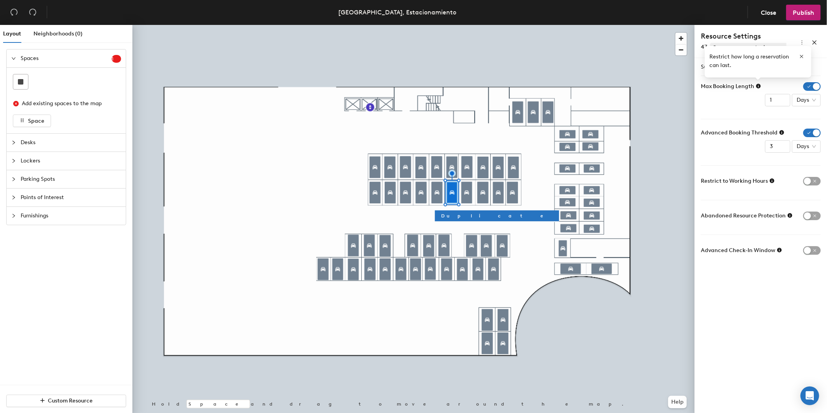
click at [756, 84] on icon at bounding box center [758, 85] width 5 height 5
click at [811, 88] on span "button" at bounding box center [812, 86] width 18 height 9
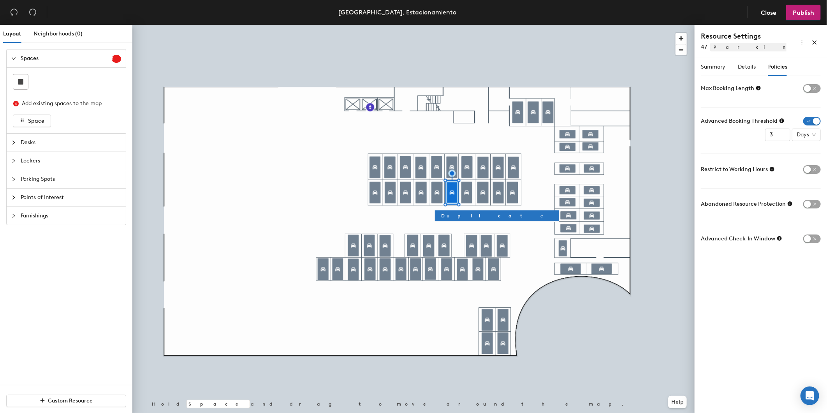
click at [757, 87] on icon at bounding box center [758, 88] width 5 height 5
click at [779, 122] on icon at bounding box center [781, 120] width 5 height 5
click at [710, 102] on form "Max Booking Length Advanced Booking Threshold 3 Days Restrict to Working Hours …" at bounding box center [761, 163] width 120 height 163
click at [819, 92] on icon "button" at bounding box center [818, 90] width 5 height 5
click at [809, 87] on span "button" at bounding box center [812, 88] width 18 height 9
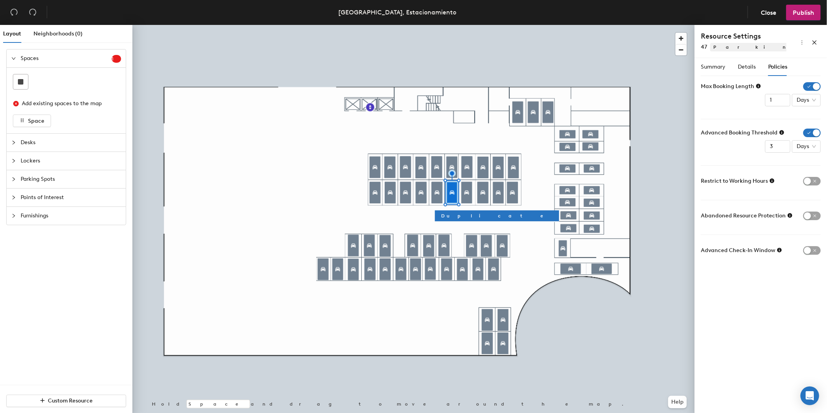
type input "5"
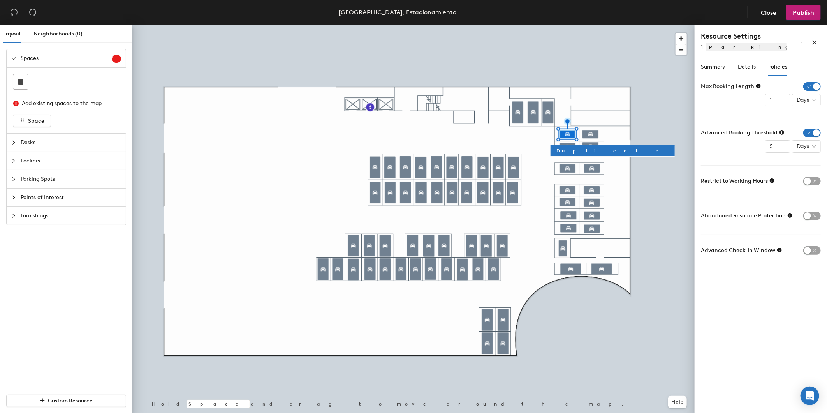
click at [594, 25] on div at bounding box center [413, 25] width 562 height 0
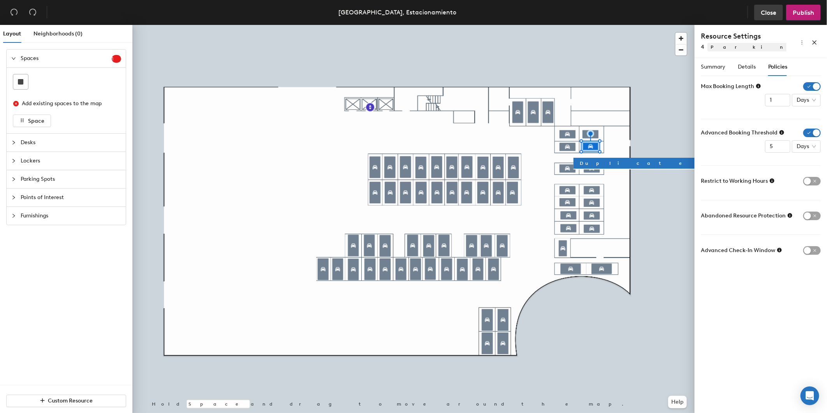
click at [761, 12] on span "Close" at bounding box center [769, 12] width 16 height 7
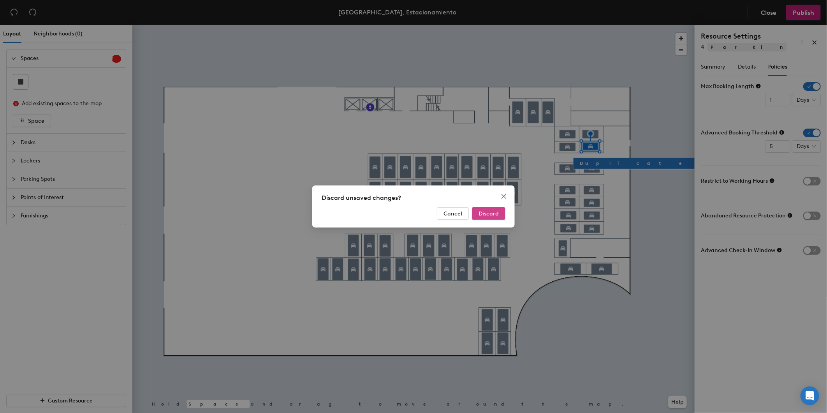
click at [493, 211] on span "Discard" at bounding box center [488, 213] width 20 height 7
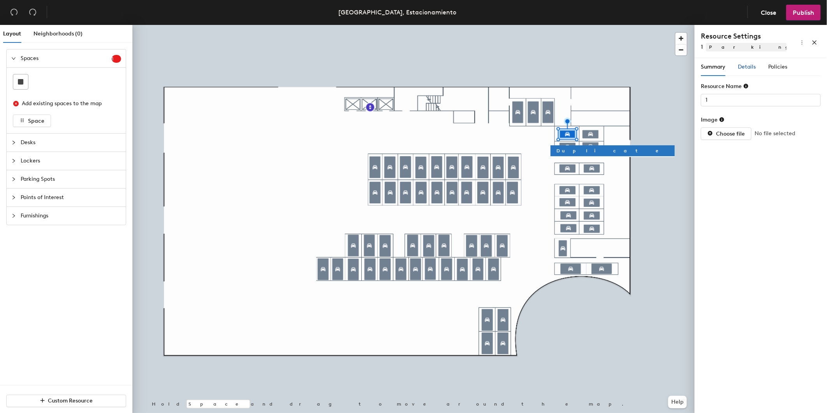
click at [749, 67] on span "Details" at bounding box center [747, 66] width 18 height 7
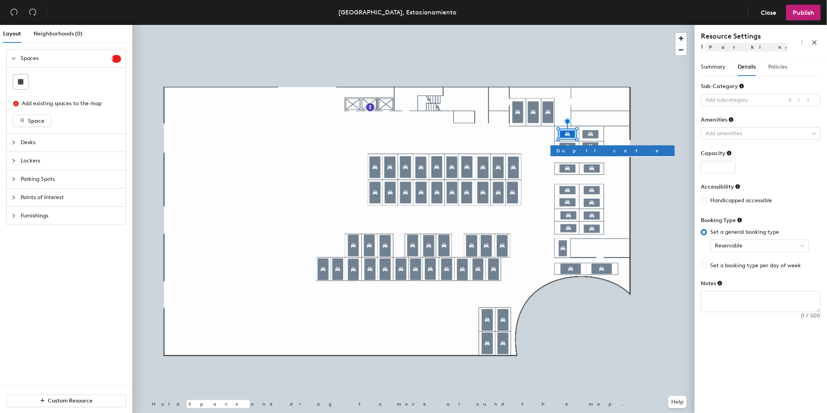
click at [772, 62] on div "Policies" at bounding box center [777, 67] width 19 height 18
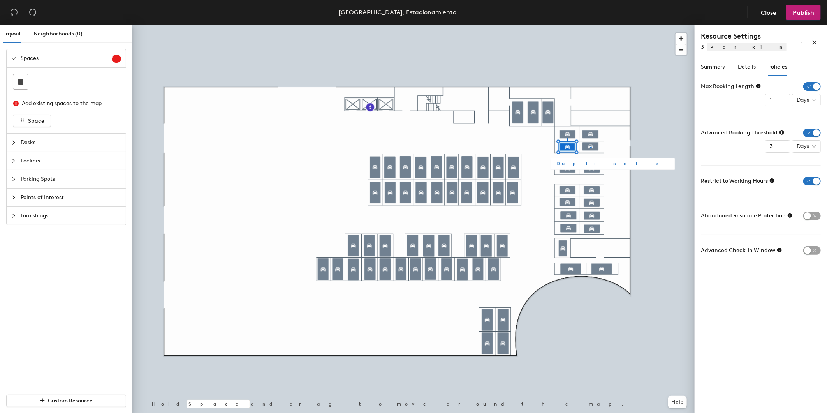
click at [590, 25] on div at bounding box center [413, 25] width 562 height 0
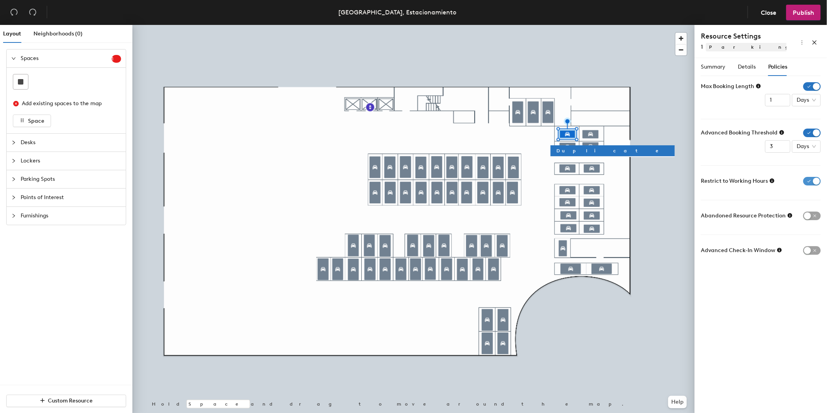
click at [806, 178] on span "button" at bounding box center [812, 181] width 18 height 9
click at [804, 179] on span "button" at bounding box center [812, 181] width 18 height 9
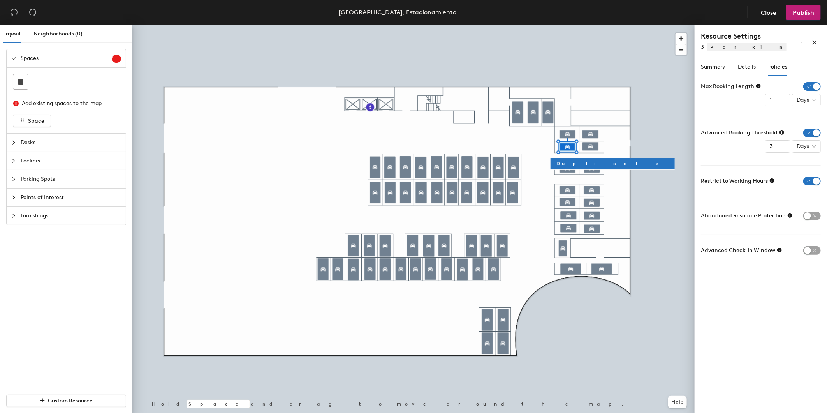
drag, startPoint x: 806, startPoint y: 178, endPoint x: 791, endPoint y: 179, distance: 14.8
click at [806, 178] on span "button" at bounding box center [812, 181] width 18 height 9
click at [591, 25] on div at bounding box center [413, 25] width 562 height 0
click at [811, 181] on span "button" at bounding box center [812, 181] width 18 height 9
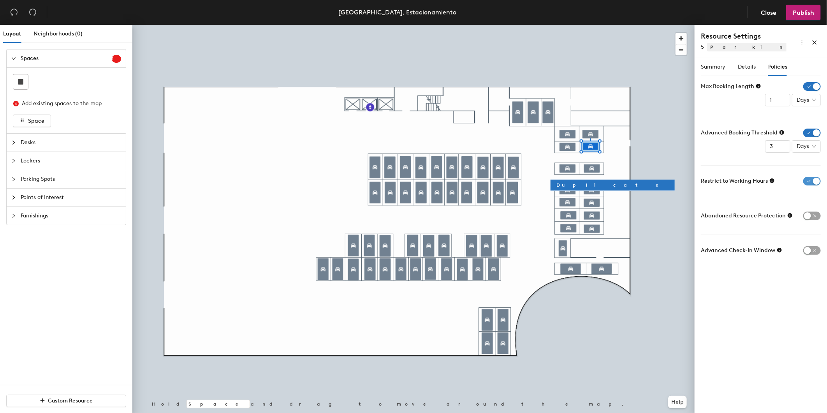
click at [814, 185] on span "button" at bounding box center [812, 181] width 18 height 9
click at [812, 182] on span "button" at bounding box center [812, 181] width 18 height 9
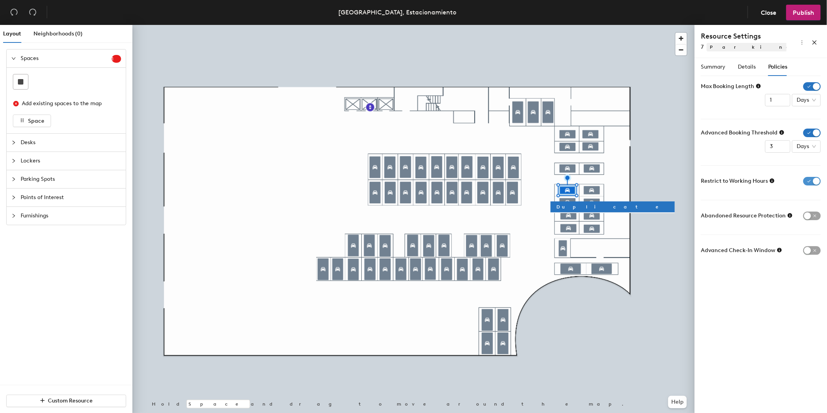
click at [807, 183] on span "button" at bounding box center [812, 181] width 18 height 9
click at [811, 185] on span "button" at bounding box center [812, 181] width 18 height 9
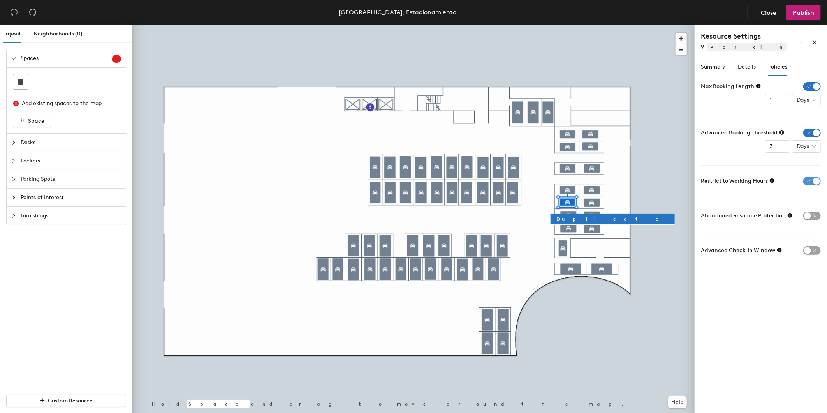
click at [810, 185] on span "button" at bounding box center [812, 181] width 18 height 9
click at [803, 184] on div "Restrict to Working Hours" at bounding box center [761, 181] width 120 height 9
click at [807, 181] on span "button" at bounding box center [812, 181] width 18 height 9
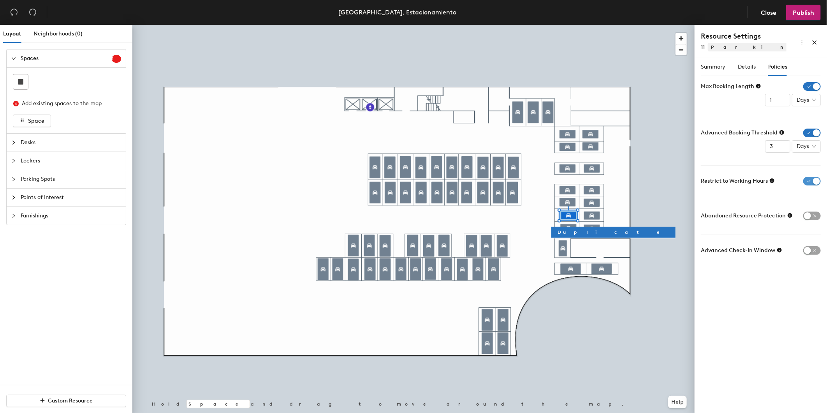
click at [809, 180] on span "button" at bounding box center [812, 181] width 18 height 9
click at [810, 179] on span "button" at bounding box center [812, 181] width 18 height 9
click at [566, 25] on div at bounding box center [413, 25] width 562 height 0
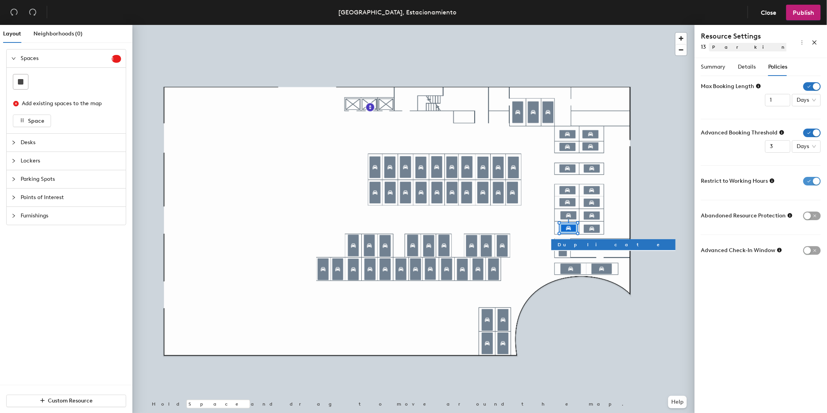
click at [810, 180] on span "button" at bounding box center [812, 181] width 18 height 9
click at [814, 182] on span "button" at bounding box center [812, 181] width 18 height 9
click at [562, 25] on div at bounding box center [413, 25] width 562 height 0
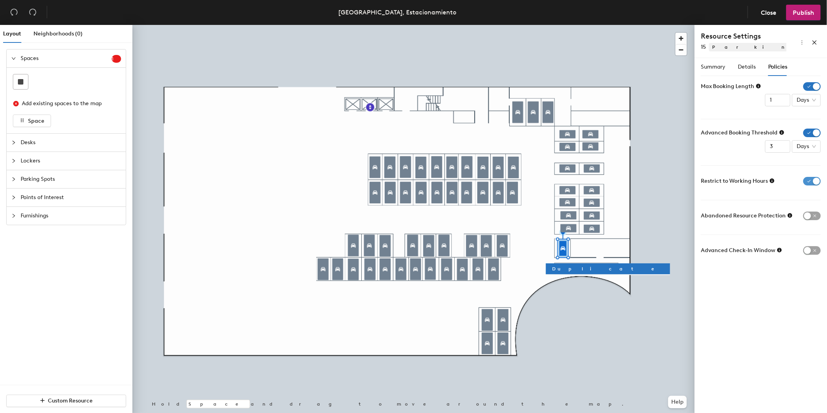
click at [810, 181] on span "button" at bounding box center [812, 181] width 18 height 9
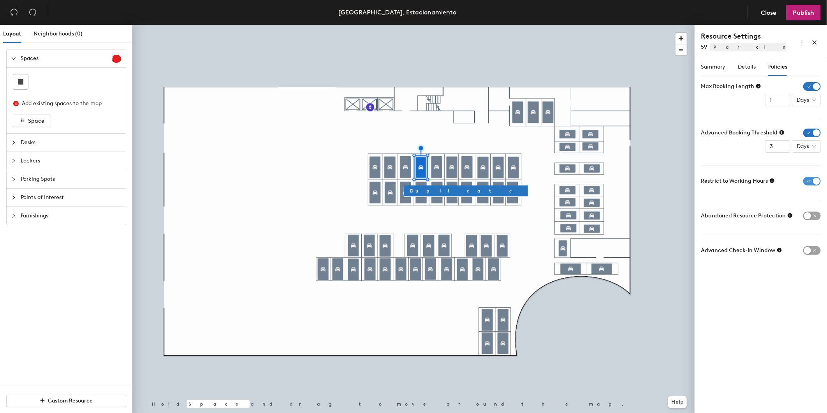
click at [815, 180] on span "button" at bounding box center [812, 181] width 18 height 9
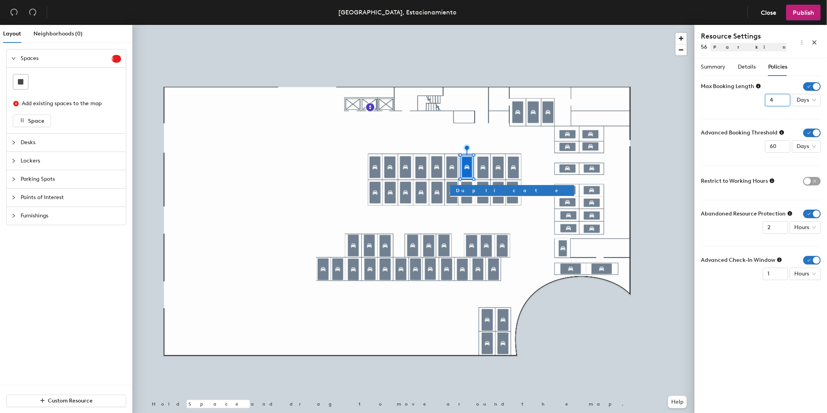
click at [781, 102] on input "4" at bounding box center [777, 100] width 25 height 12
click at [781, 102] on input "3" at bounding box center [777, 100] width 25 height 12
click at [781, 102] on input "2" at bounding box center [777, 100] width 25 height 12
type input "1"
click at [781, 102] on input "1" at bounding box center [777, 100] width 25 height 12
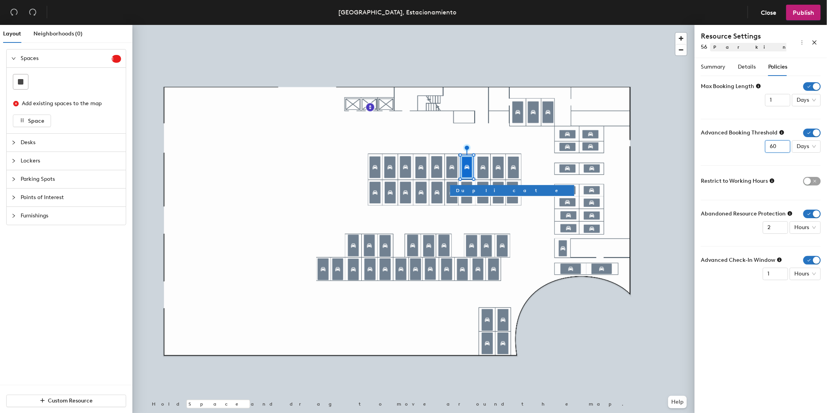
drag, startPoint x: 777, startPoint y: 148, endPoint x: 733, endPoint y: 148, distance: 44.0
click at [733, 148] on div "Advanced Booking Threshold 60 Days" at bounding box center [761, 140] width 120 height 24
type input "3"
click at [817, 209] on span "button" at bounding box center [812, 213] width 18 height 9
click at [815, 249] on span "button" at bounding box center [812, 248] width 18 height 9
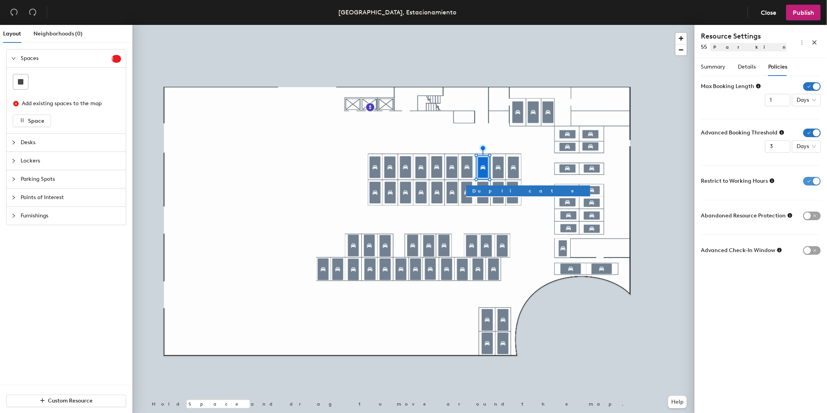
click at [811, 178] on span "button" at bounding box center [812, 181] width 18 height 9
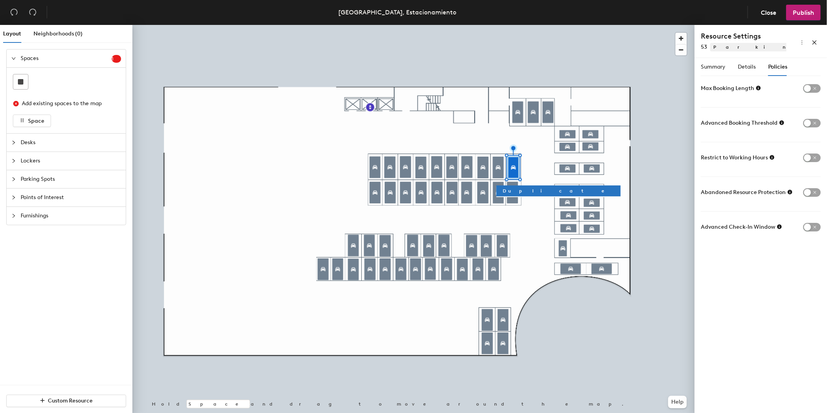
click at [380, 25] on div at bounding box center [413, 25] width 562 height 0
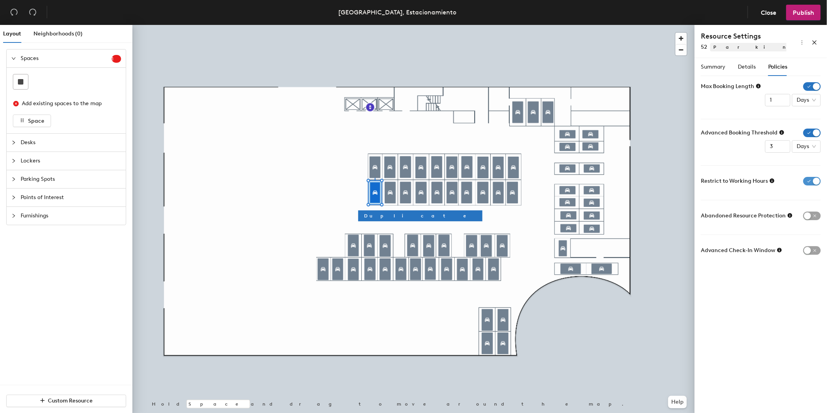
click at [811, 178] on span "button" at bounding box center [812, 181] width 18 height 9
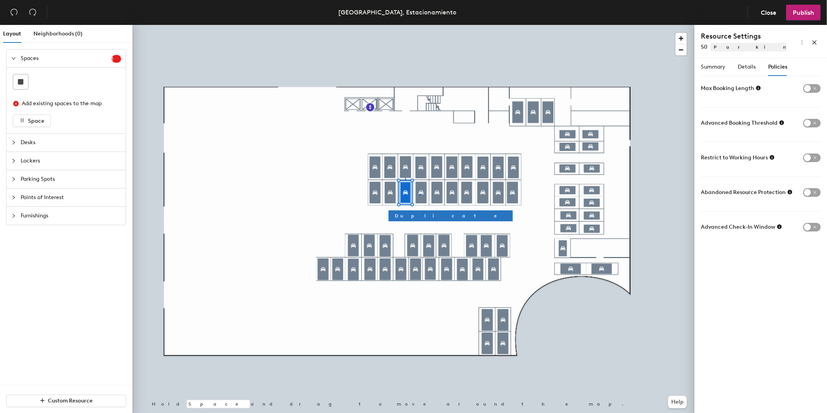
click at [419, 25] on div at bounding box center [413, 25] width 562 height 0
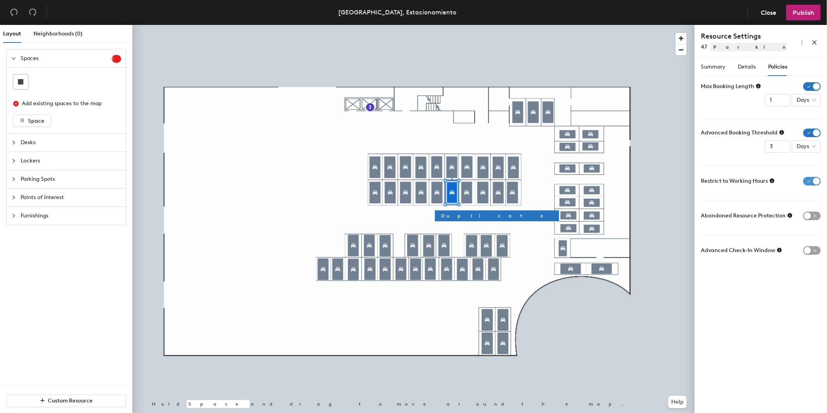
click at [815, 178] on span "button" at bounding box center [812, 181] width 18 height 9
click at [816, 178] on span "button" at bounding box center [812, 181] width 18 height 9
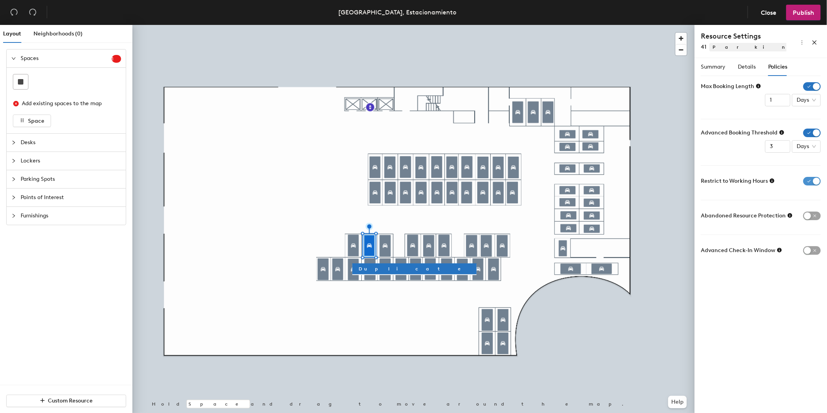
click at [812, 178] on span "button" at bounding box center [812, 181] width 18 height 9
click at [811, 181] on span "button" at bounding box center [812, 181] width 18 height 9
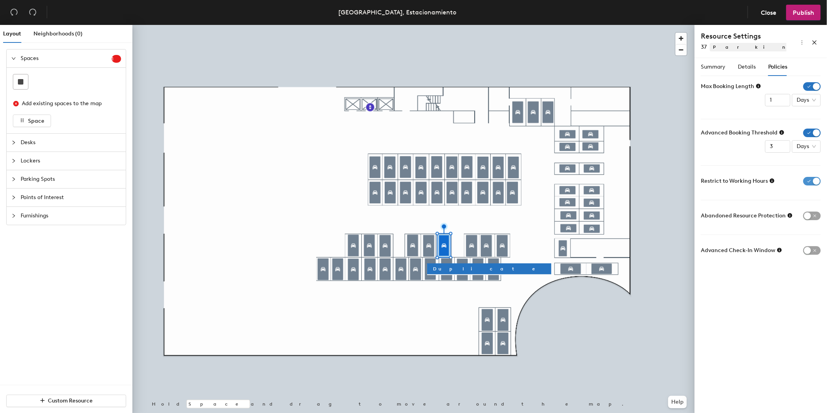
click at [812, 179] on span "button" at bounding box center [812, 181] width 18 height 9
click at [809, 180] on span "button" at bounding box center [812, 181] width 18 height 9
click at [807, 187] on div "Restrict to Working Hours" at bounding box center [761, 181] width 120 height 12
drag, startPoint x: 808, startPoint y: 184, endPoint x: 799, endPoint y: 185, distance: 8.6
click at [808, 183] on span "button" at bounding box center [812, 181] width 18 height 9
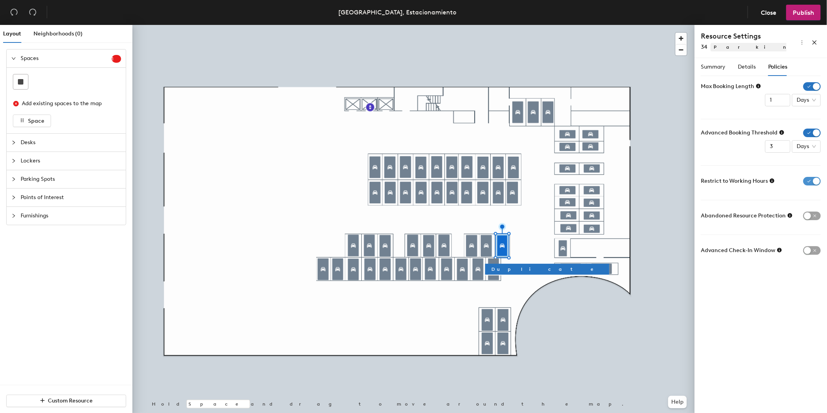
click at [807, 179] on span "button" at bounding box center [812, 181] width 18 height 9
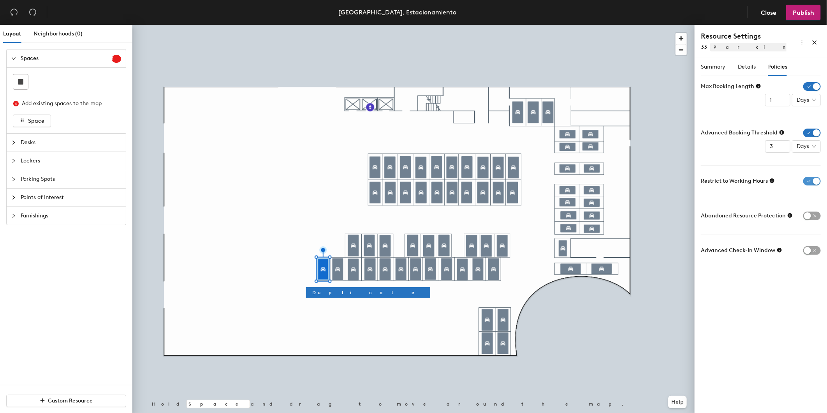
click at [810, 184] on span "button" at bounding box center [812, 181] width 18 height 9
click at [335, 25] on div at bounding box center [413, 25] width 562 height 0
click at [811, 181] on span "button" at bounding box center [812, 181] width 18 height 9
click at [805, 182] on span "button" at bounding box center [812, 181] width 18 height 9
click at [814, 181] on span "button" at bounding box center [812, 181] width 18 height 9
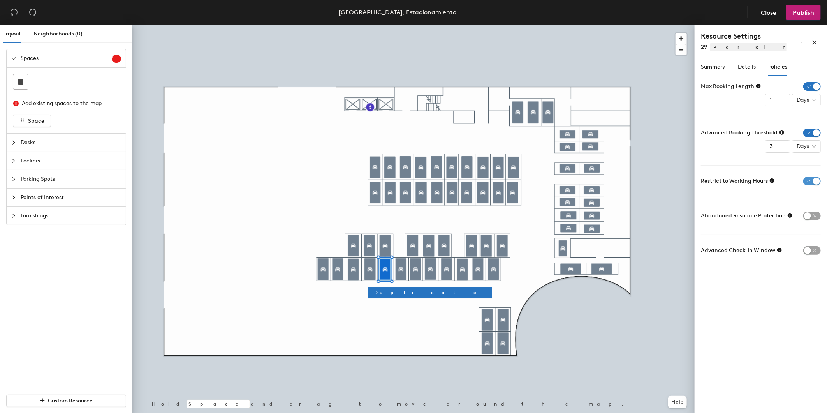
click at [811, 181] on span "button" at bounding box center [812, 181] width 18 height 9
click at [812, 179] on span "button" at bounding box center [812, 181] width 18 height 9
click at [806, 181] on span "button" at bounding box center [812, 181] width 18 height 9
click at [803, 180] on span "button" at bounding box center [812, 181] width 18 height 9
click at [807, 181] on span "button" at bounding box center [812, 181] width 18 height 9
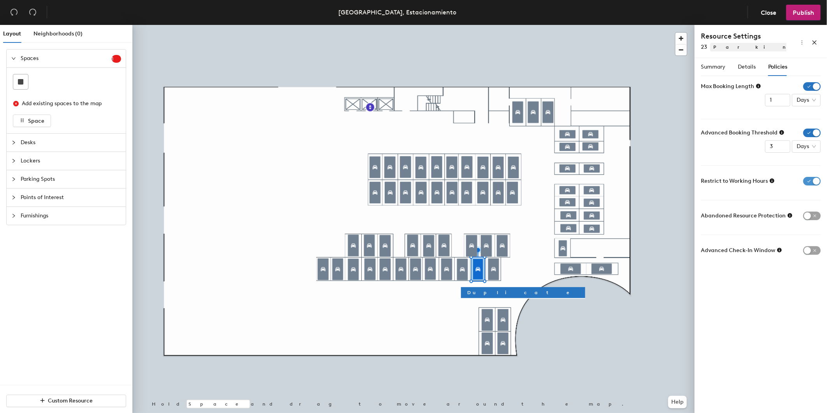
click at [806, 182] on span "button" at bounding box center [812, 181] width 18 height 9
click at [814, 183] on span "button" at bounding box center [812, 181] width 18 height 9
click at [799, 16] on button "Publish" at bounding box center [803, 13] width 35 height 16
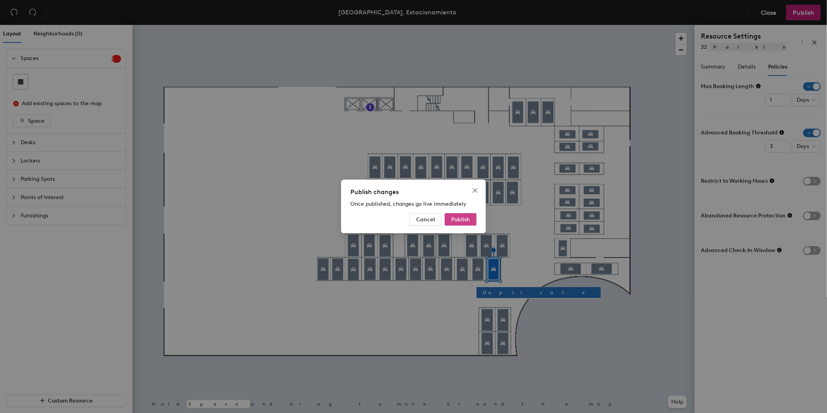
click at [455, 219] on span "Publish" at bounding box center [460, 219] width 19 height 7
